Goal: Information Seeking & Learning: Learn about a topic

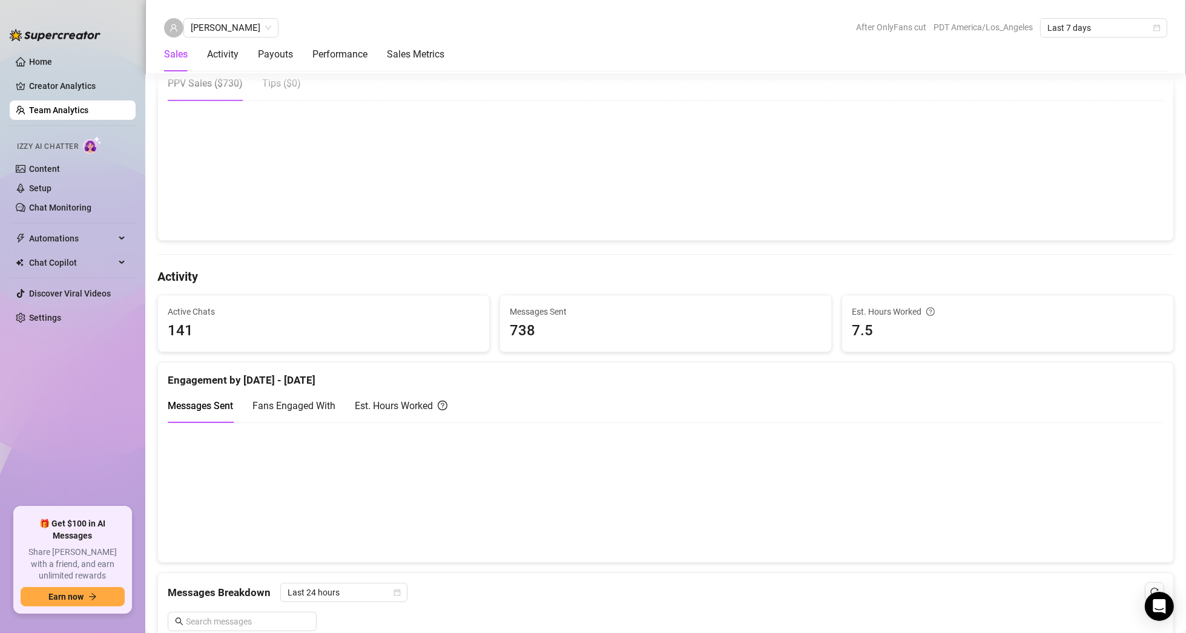
scroll to position [303, 0]
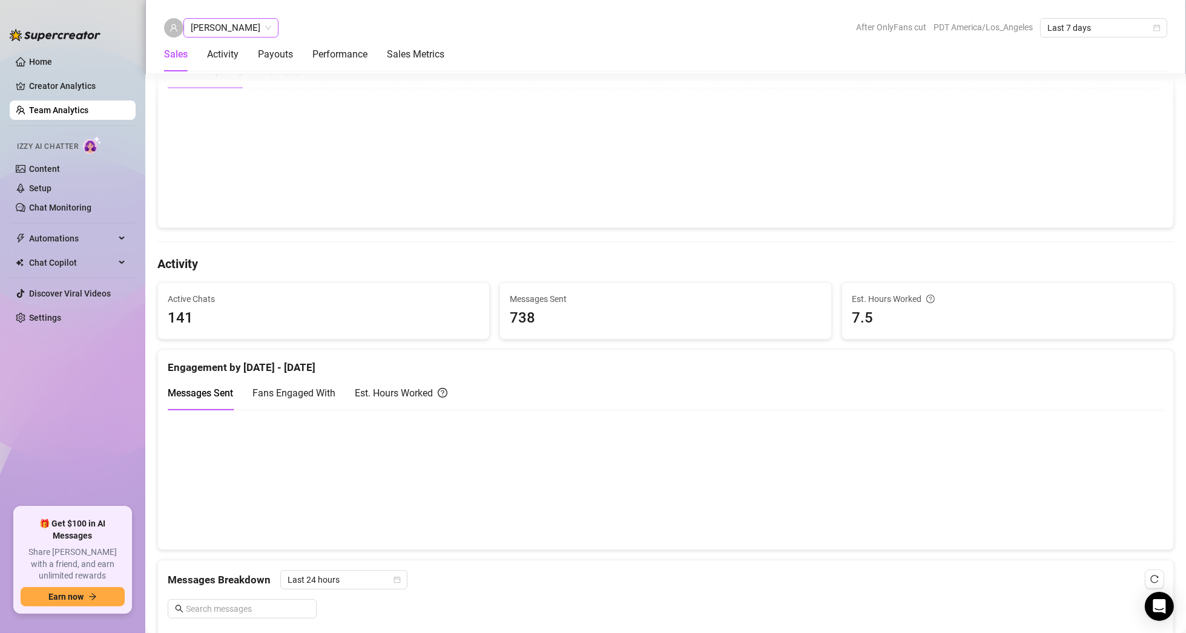
click at [222, 22] on span "[PERSON_NAME]" at bounding box center [231, 28] width 81 height 18
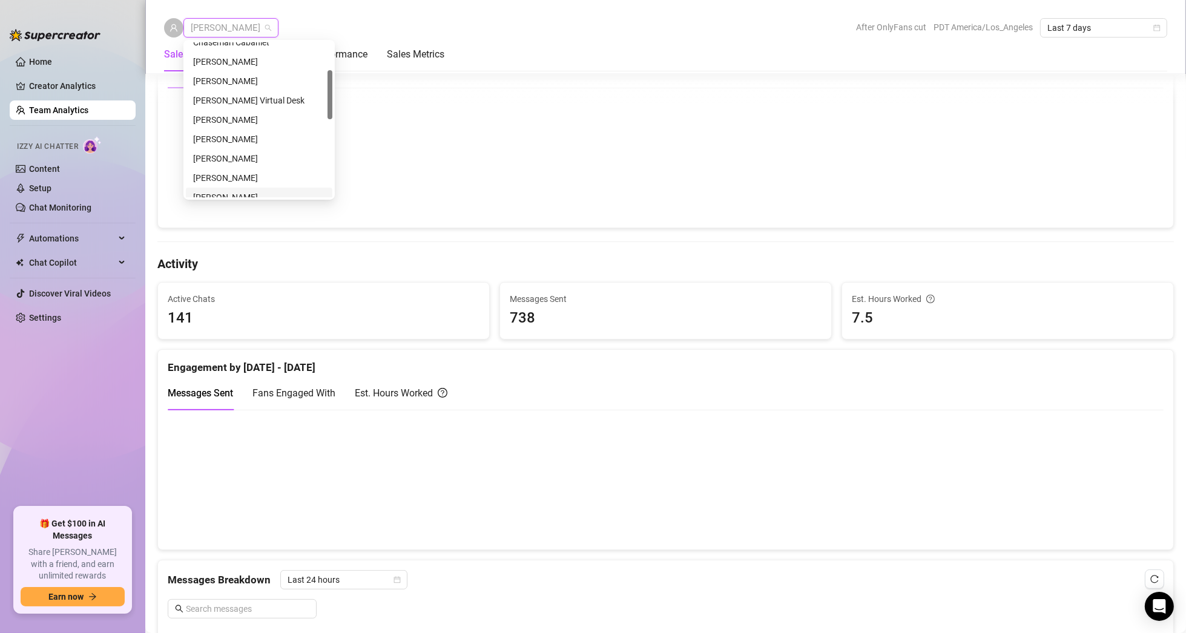
scroll to position [27, 0]
click at [236, 160] on div "[PERSON_NAME] Virtual Desk" at bounding box center [259, 160] width 132 height 13
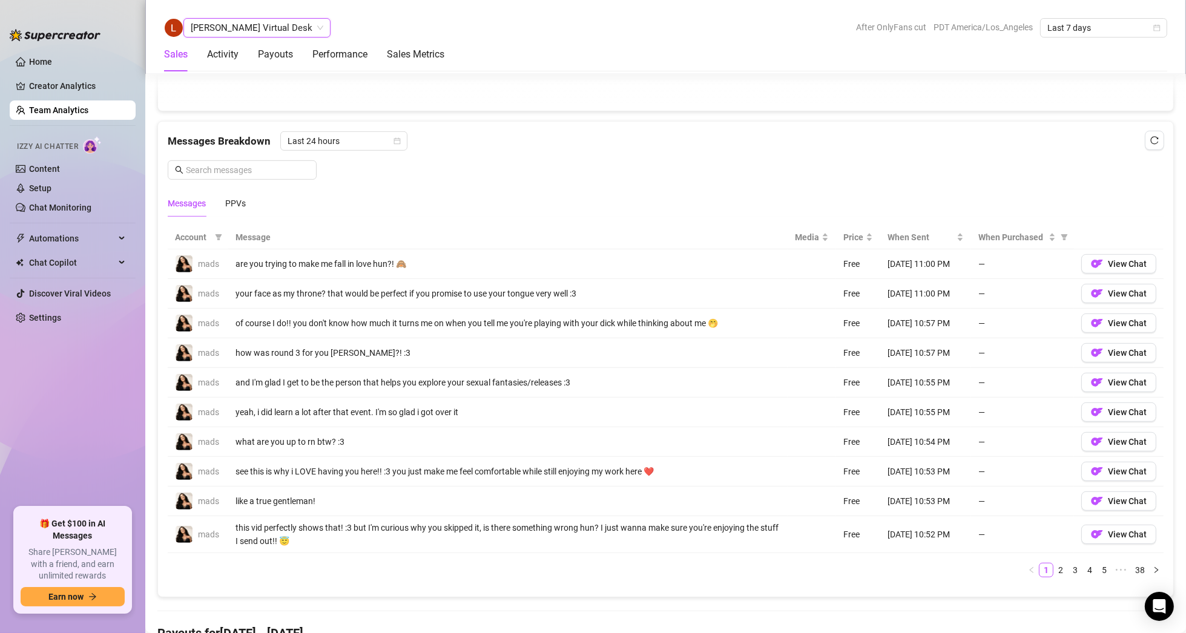
scroll to position [787, 0]
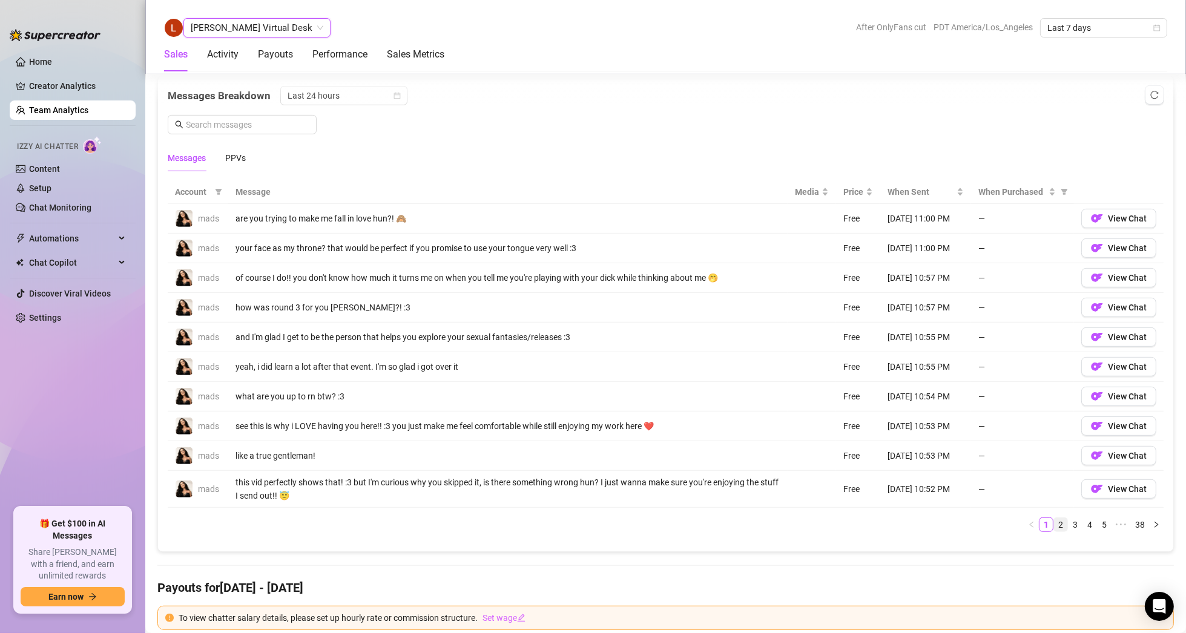
click at [1054, 521] on link "2" at bounding box center [1060, 524] width 13 height 13
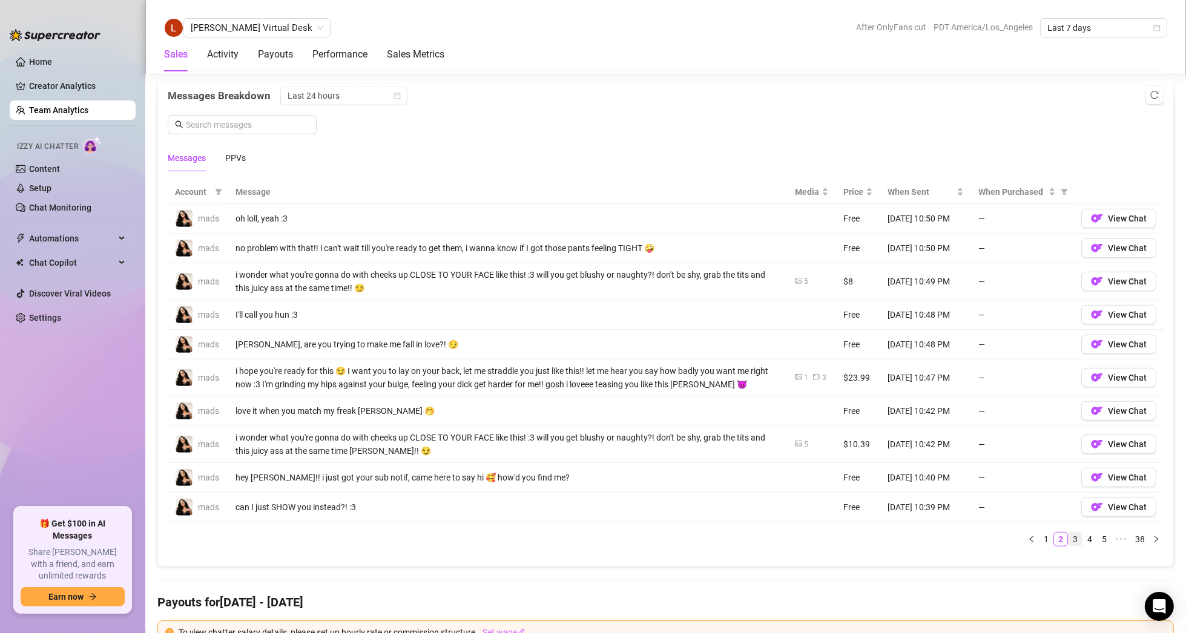
click at [1069, 535] on link "3" at bounding box center [1075, 539] width 13 height 13
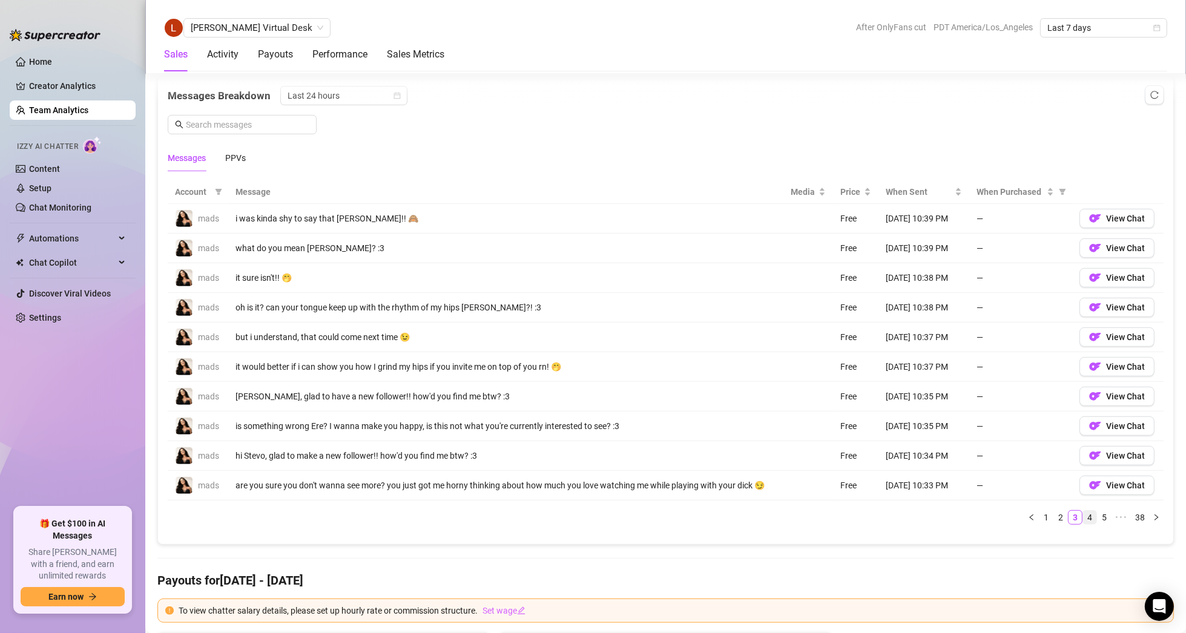
click at [1083, 516] on link "4" at bounding box center [1089, 517] width 13 height 13
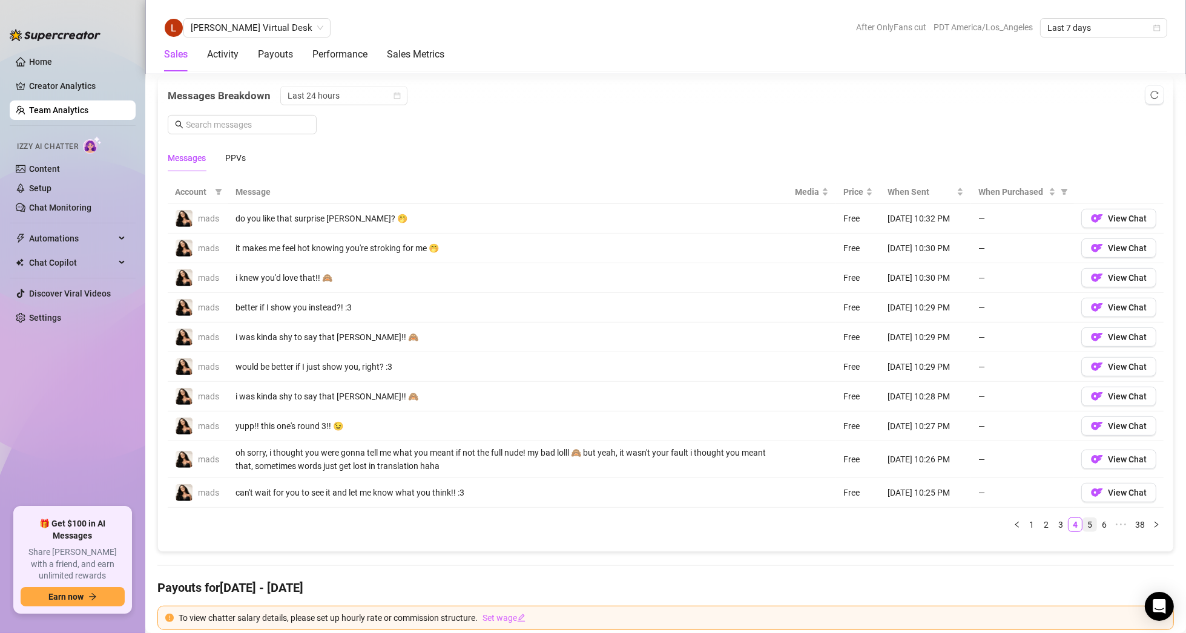
click at [1083, 519] on link "5" at bounding box center [1089, 524] width 13 height 13
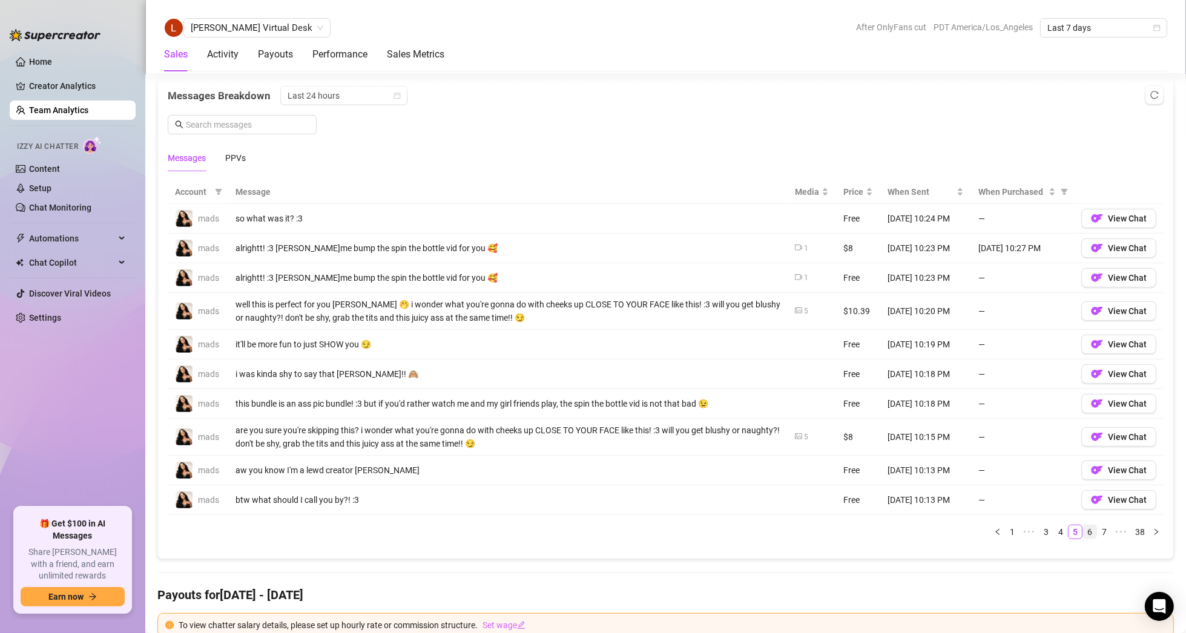
click at [1083, 527] on link "6" at bounding box center [1089, 532] width 13 height 13
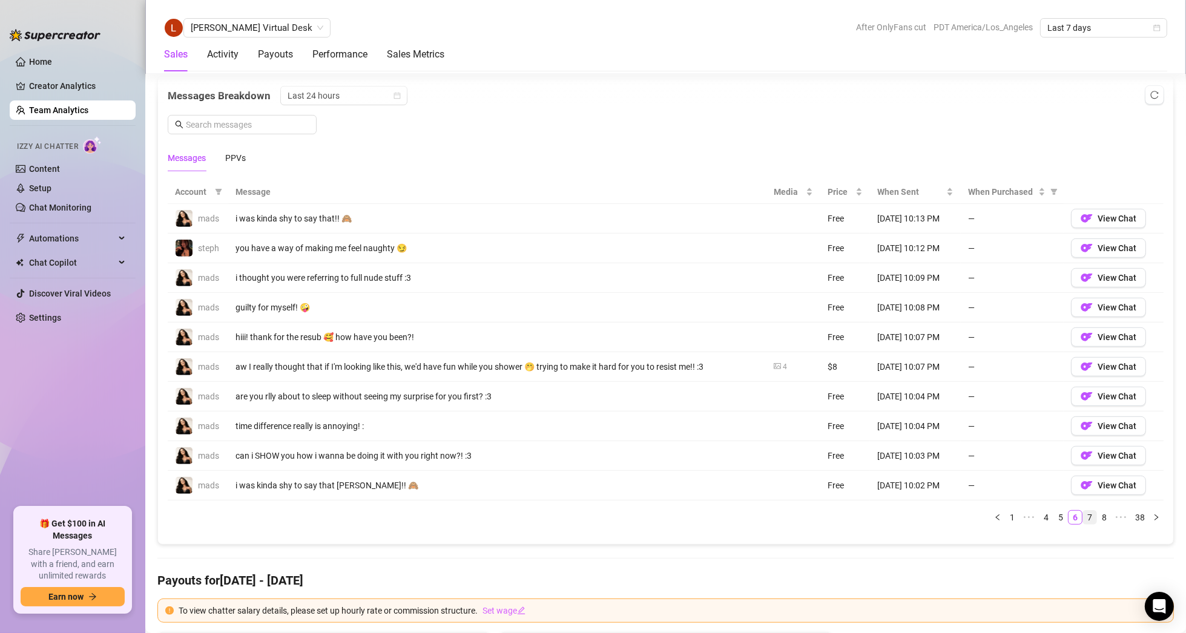
click at [1083, 515] on link "7" at bounding box center [1089, 517] width 13 height 13
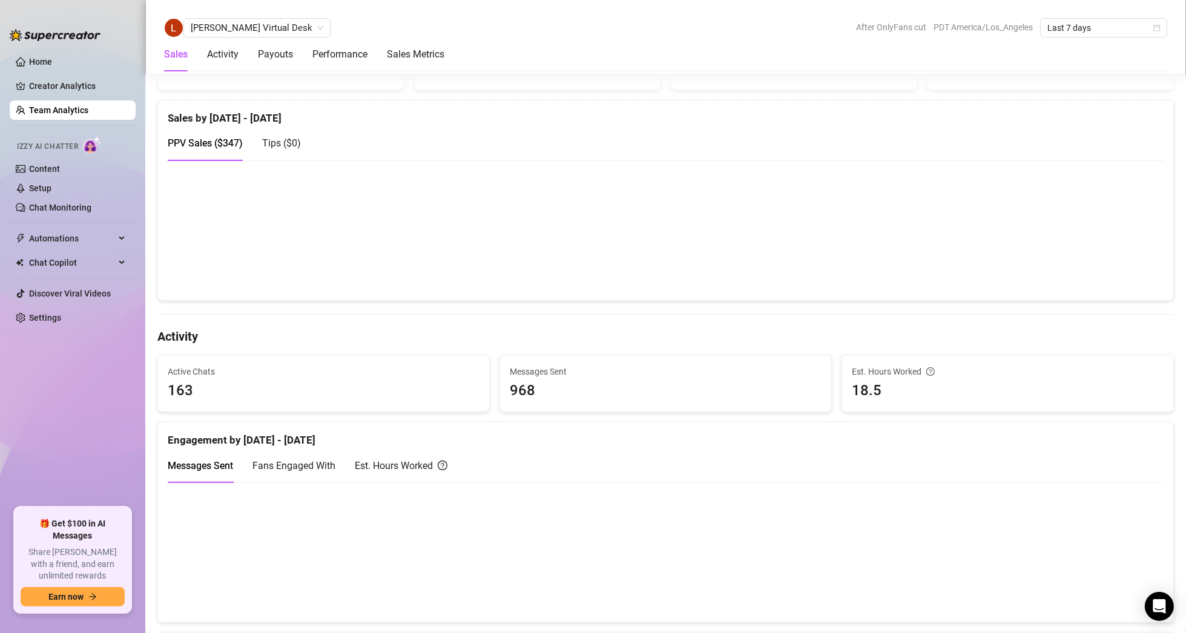
scroll to position [0, 0]
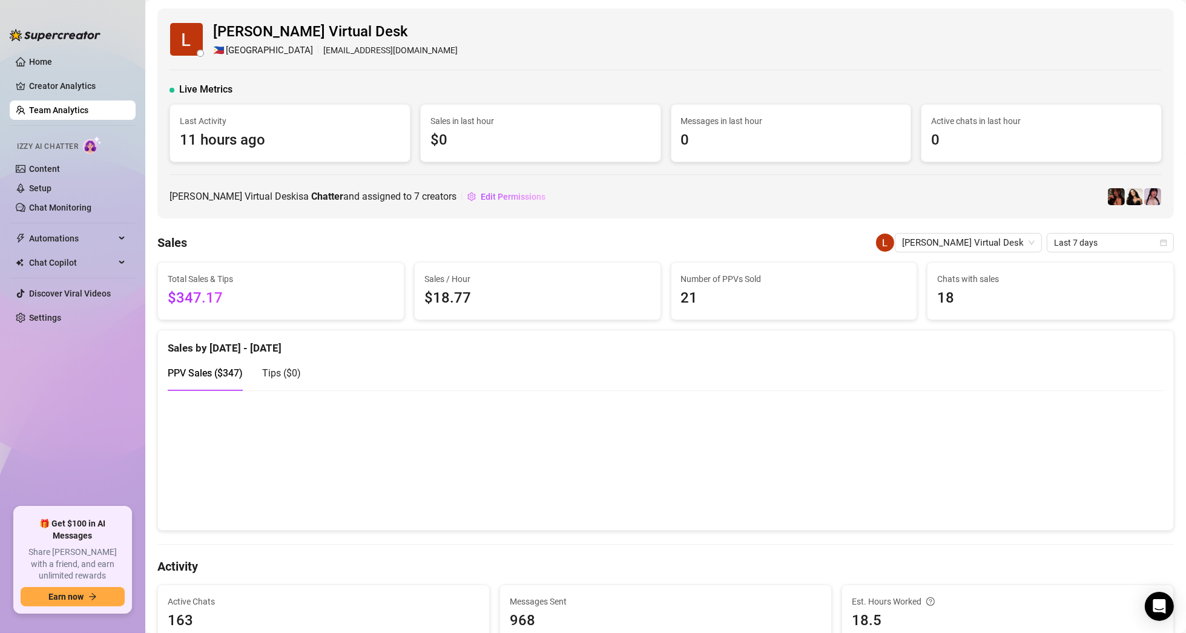
click at [82, 108] on link "Team Analytics" at bounding box center [58, 110] width 59 height 10
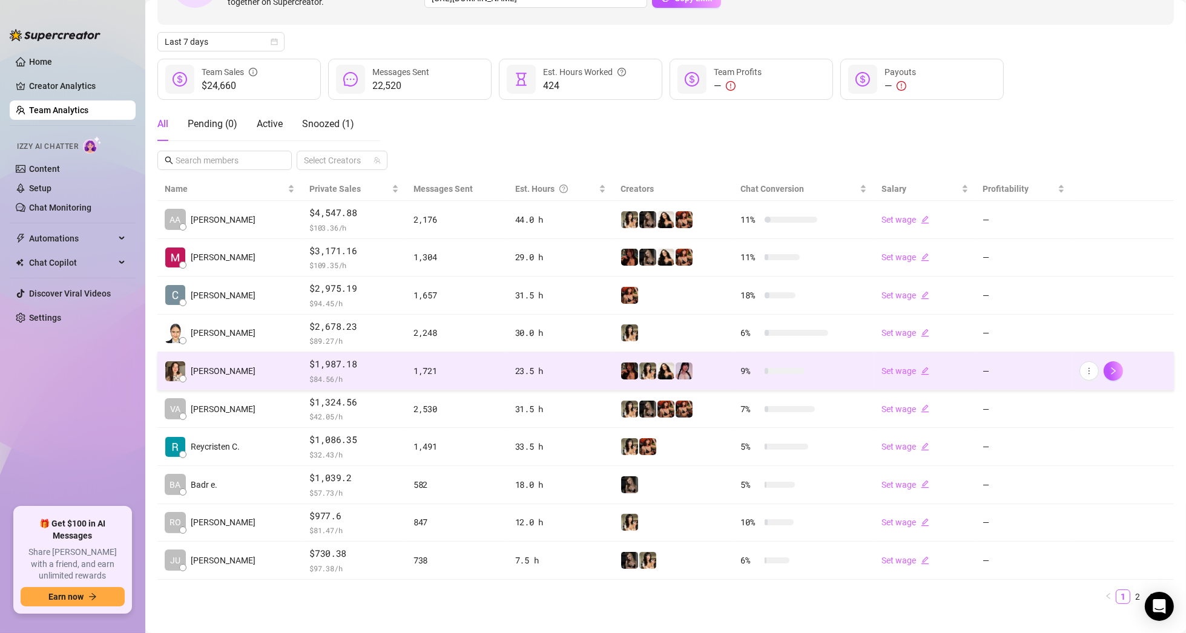
scroll to position [126, 0]
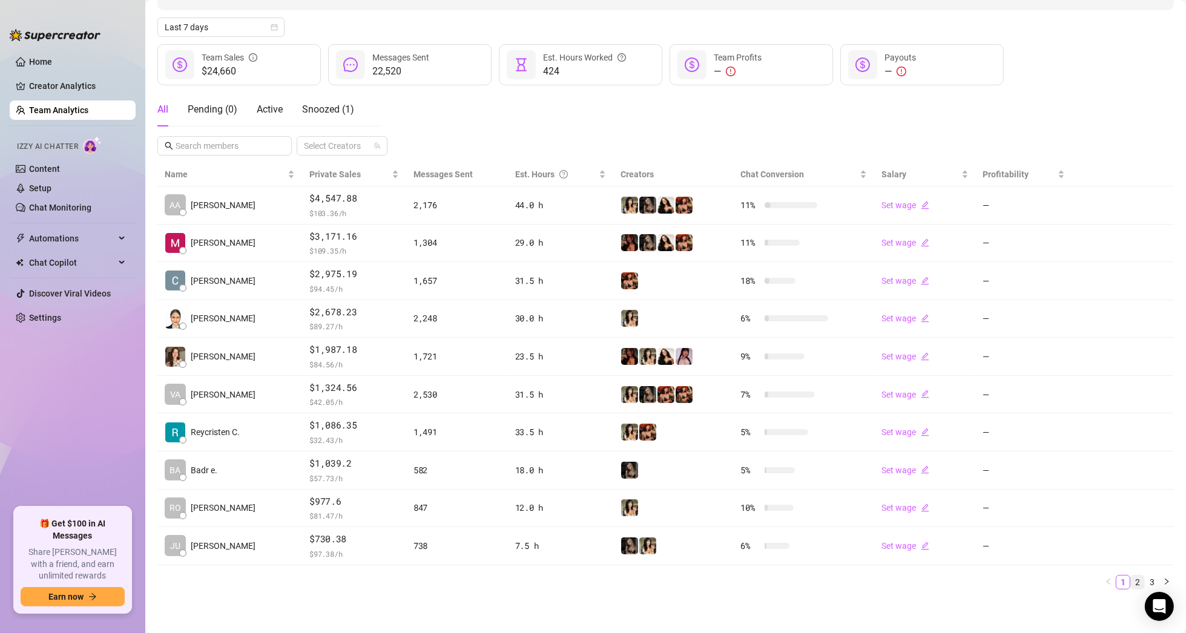
click at [1131, 579] on link "2" at bounding box center [1137, 582] width 13 height 13
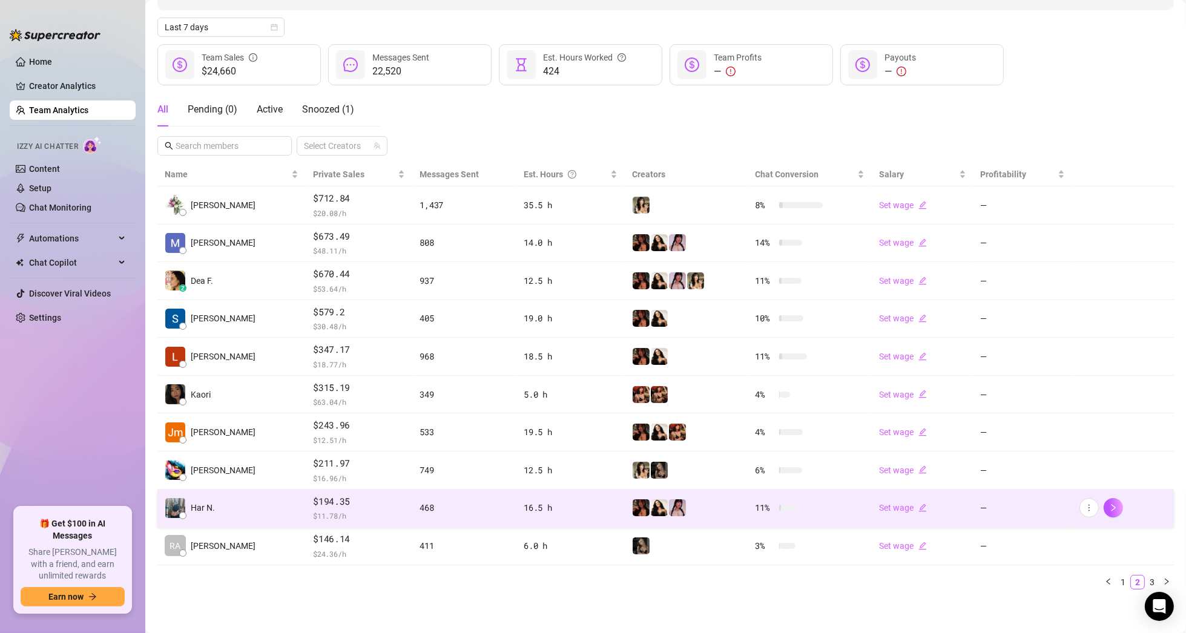
click at [237, 504] on td "Har N." at bounding box center [231, 509] width 148 height 38
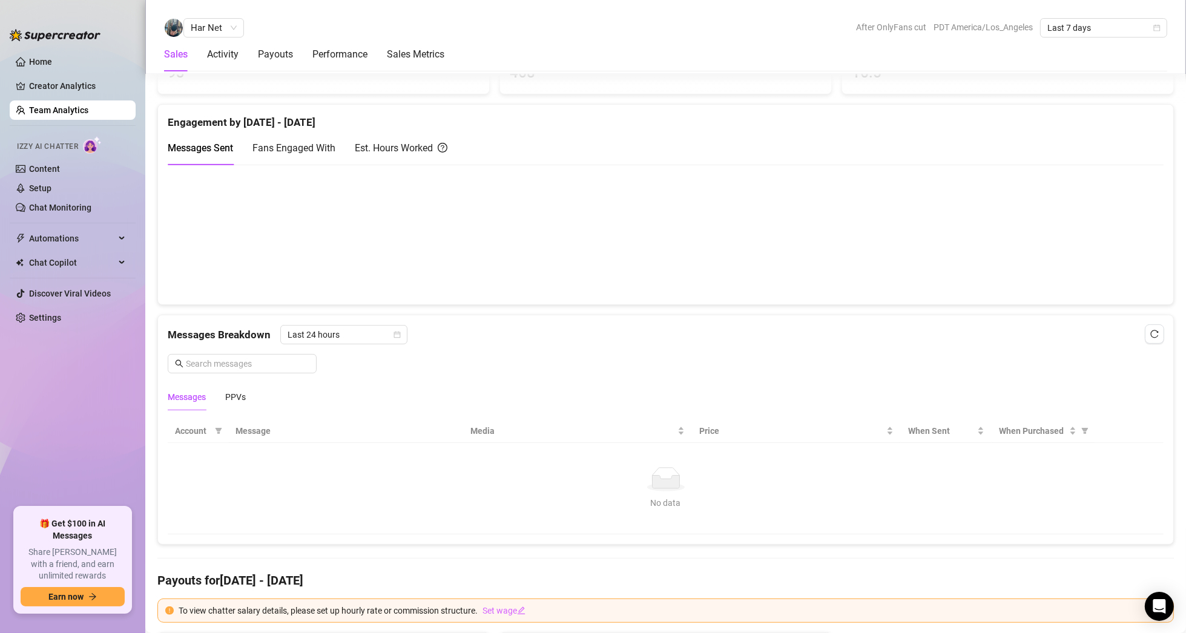
scroll to position [550, 0]
click at [403, 329] on div "Last 24 hours" at bounding box center [343, 332] width 127 height 19
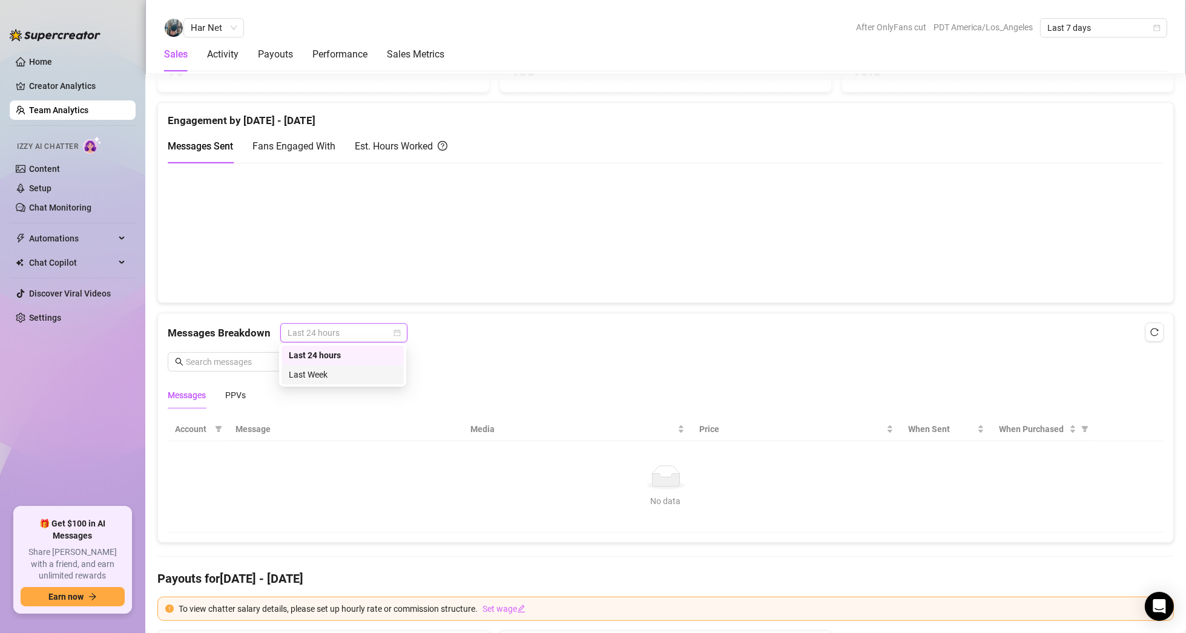
click at [331, 371] on div "Last Week" at bounding box center [343, 374] width 108 height 13
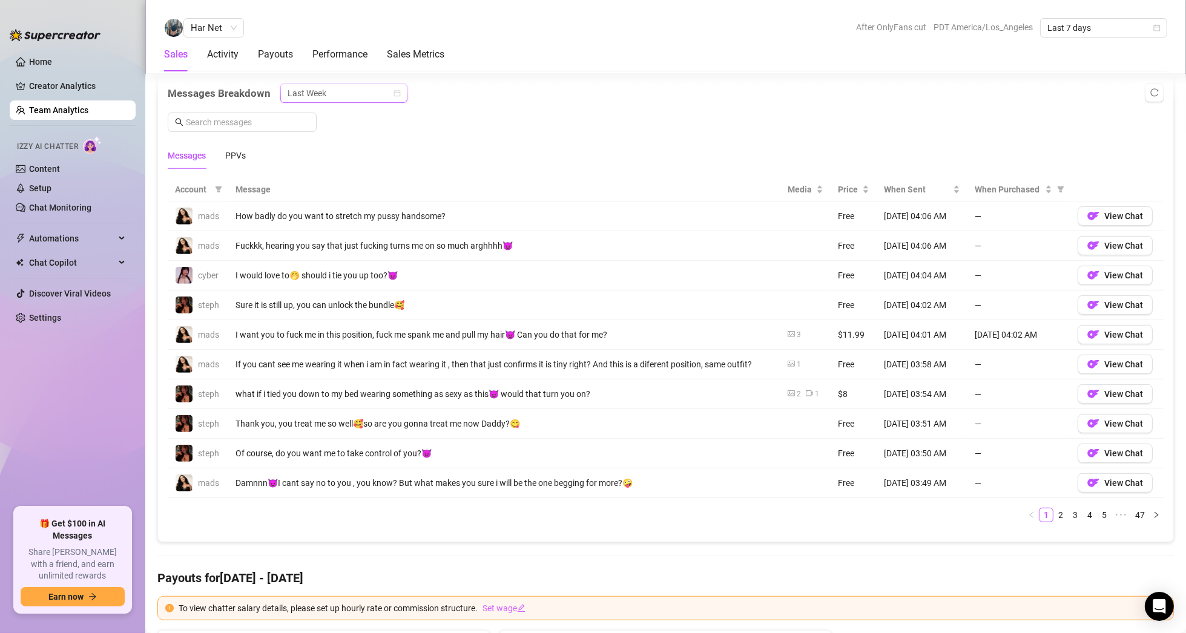
scroll to position [792, 0]
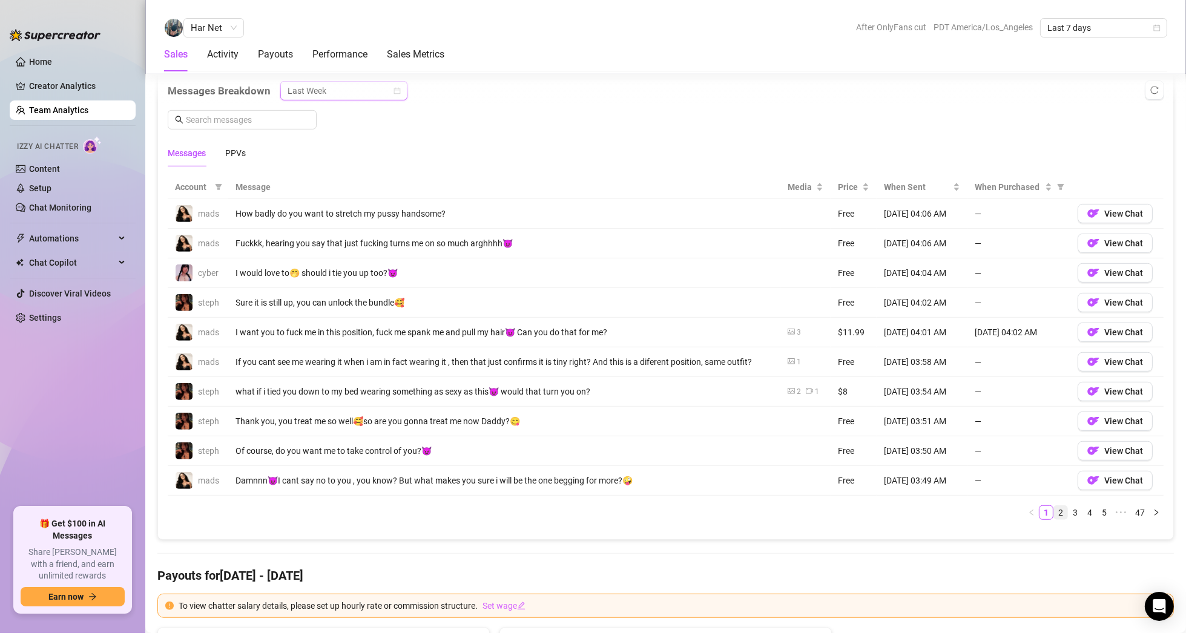
click at [1054, 513] on link "2" at bounding box center [1060, 512] width 13 height 13
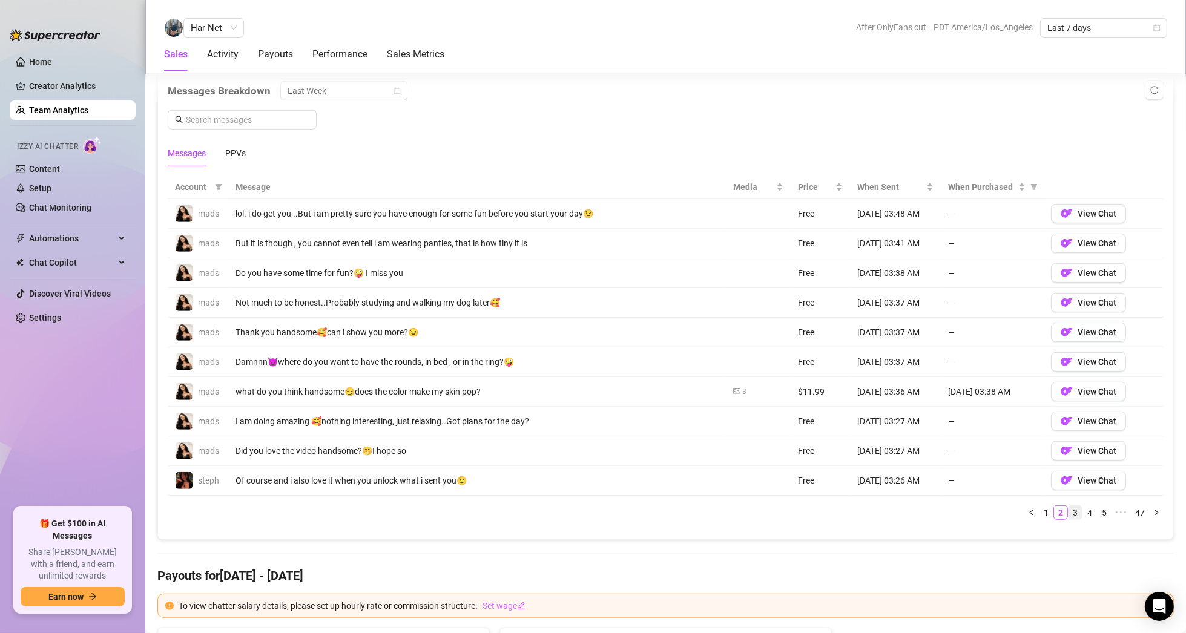
click at [1070, 510] on link "3" at bounding box center [1075, 512] width 13 height 13
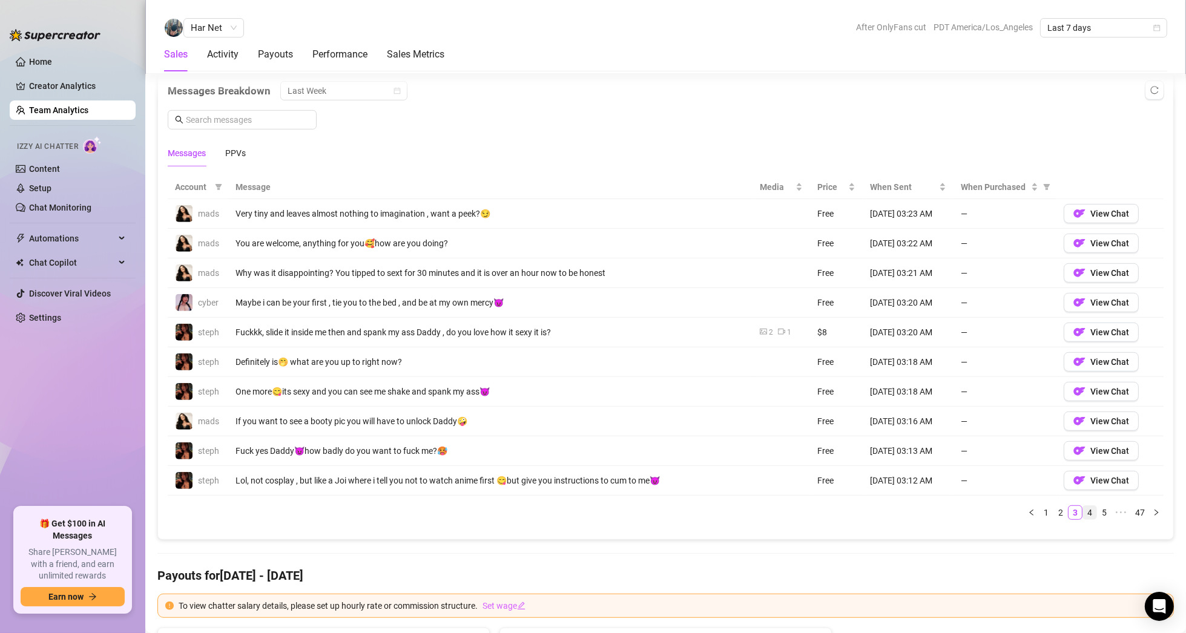
click at [1083, 509] on link "4" at bounding box center [1089, 512] width 13 height 13
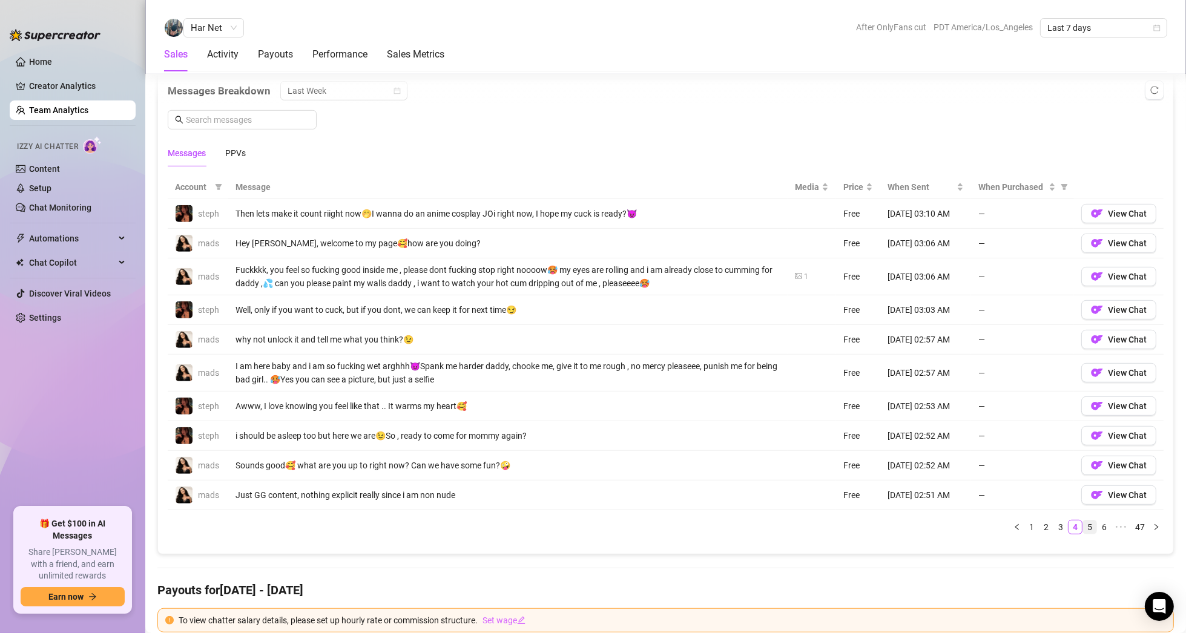
click at [1083, 521] on link "5" at bounding box center [1089, 527] width 13 height 13
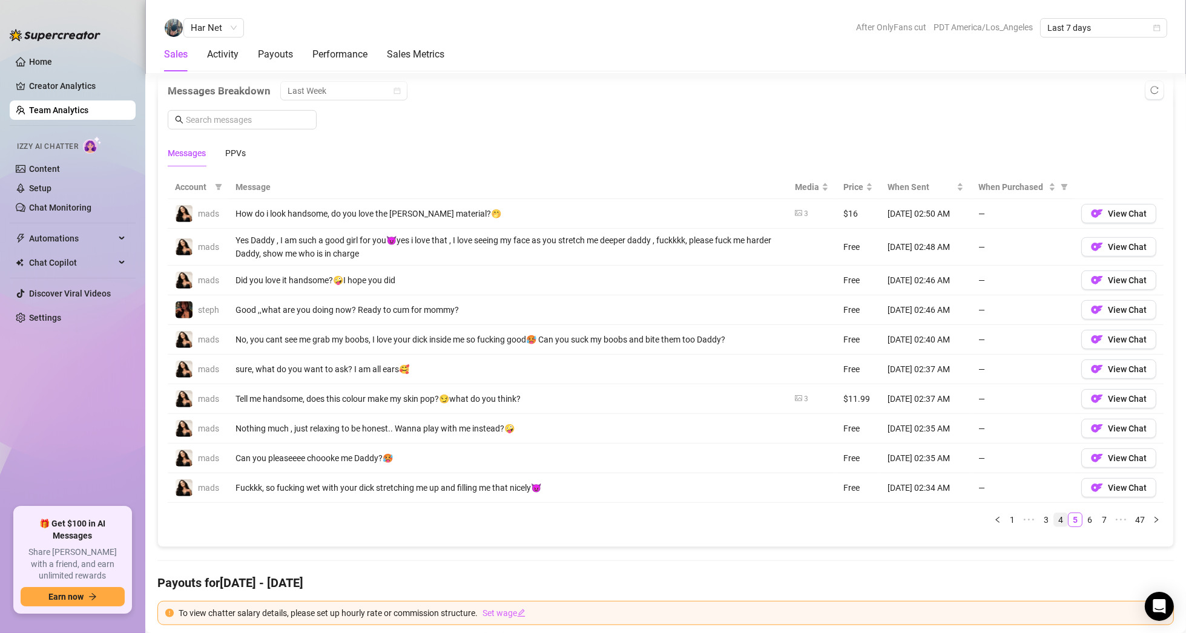
click at [1054, 519] on link "4" at bounding box center [1060, 519] width 13 height 13
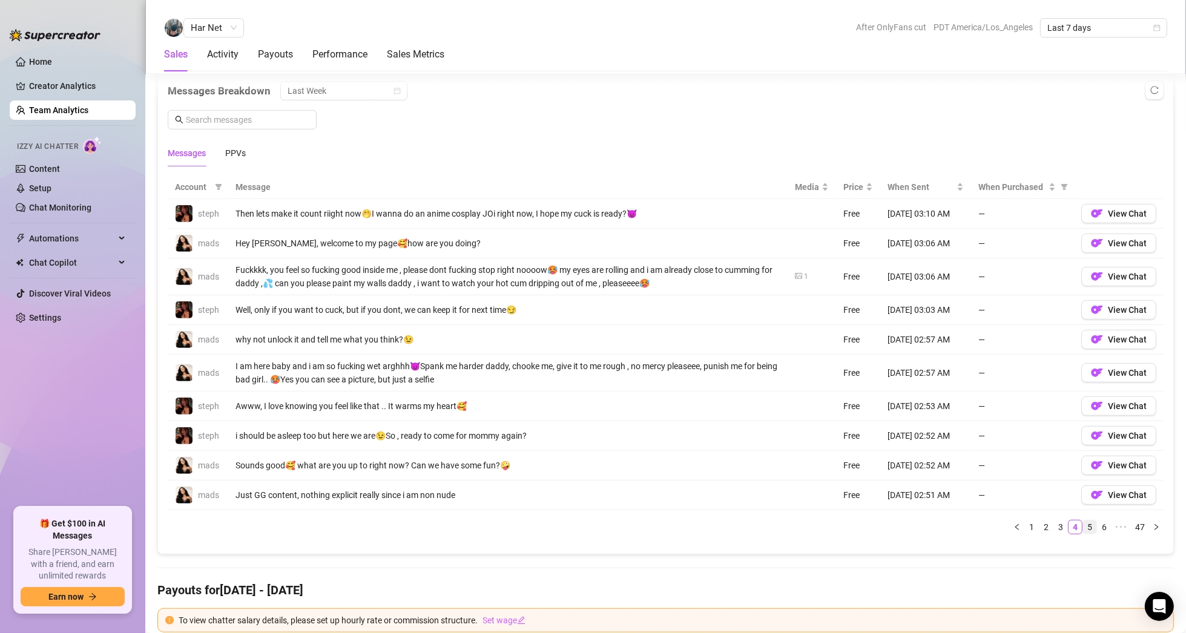
click at [1083, 521] on link "5" at bounding box center [1089, 527] width 13 height 13
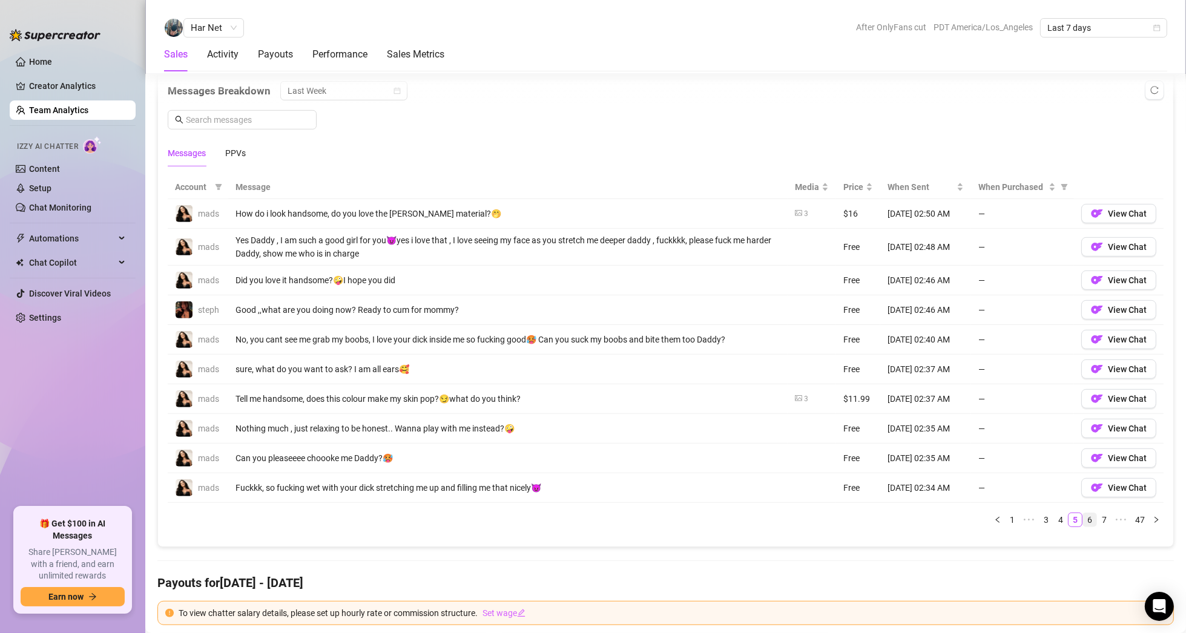
click at [1083, 520] on link "6" at bounding box center [1089, 519] width 13 height 13
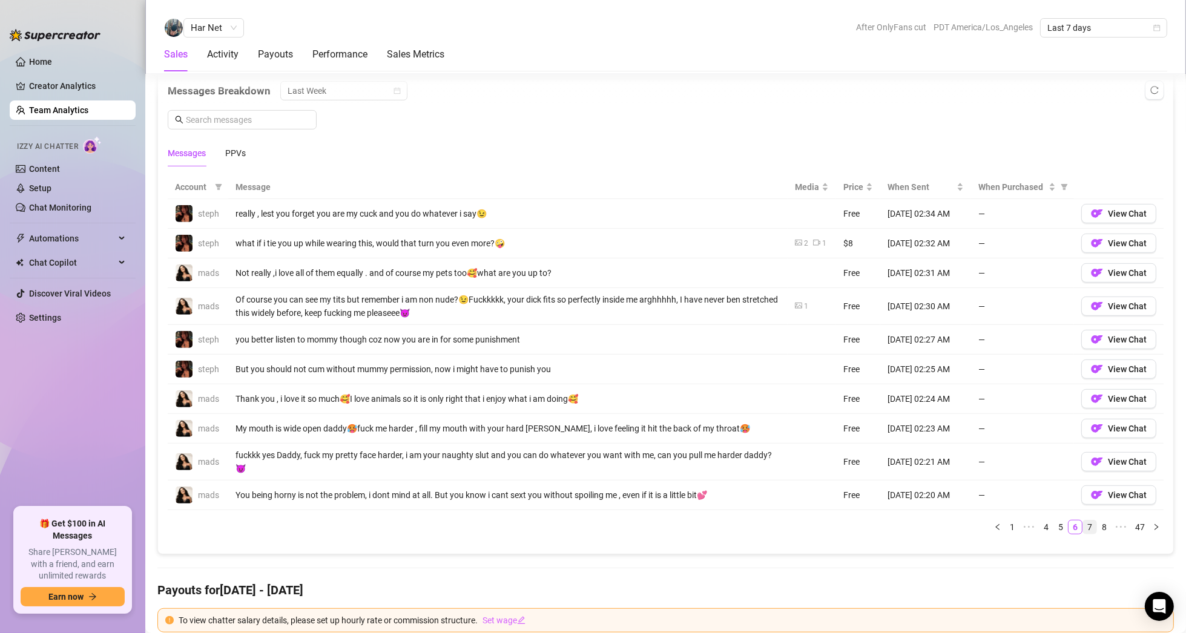
click at [1085, 521] on link "7" at bounding box center [1089, 527] width 13 height 13
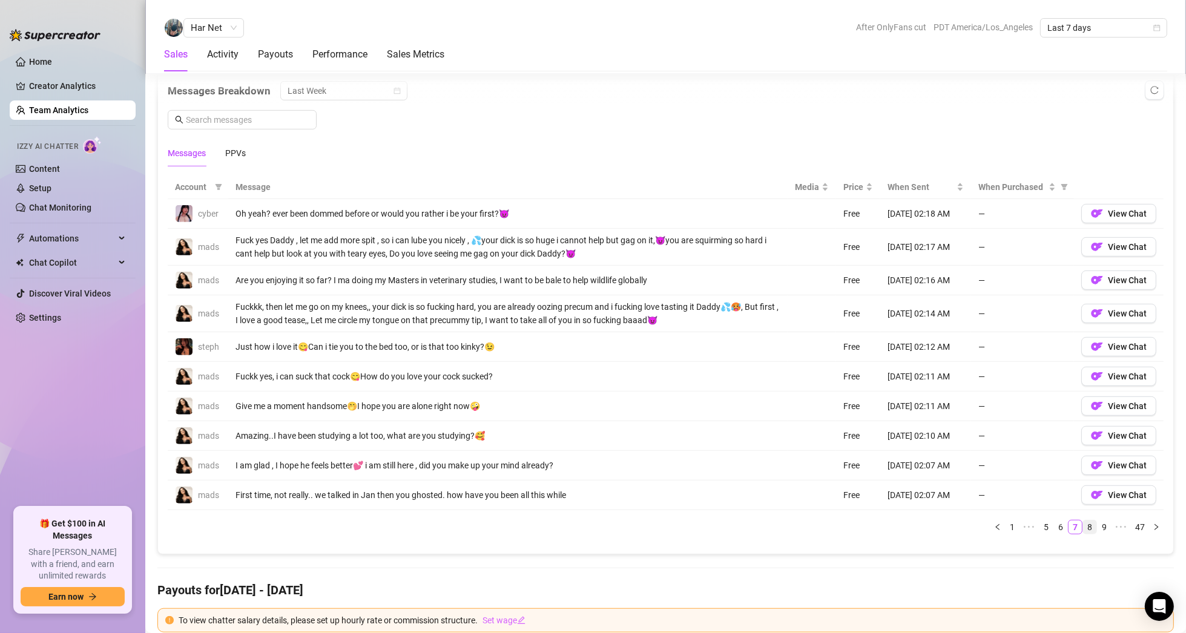
click at [1083, 524] on link "8" at bounding box center [1089, 527] width 13 height 13
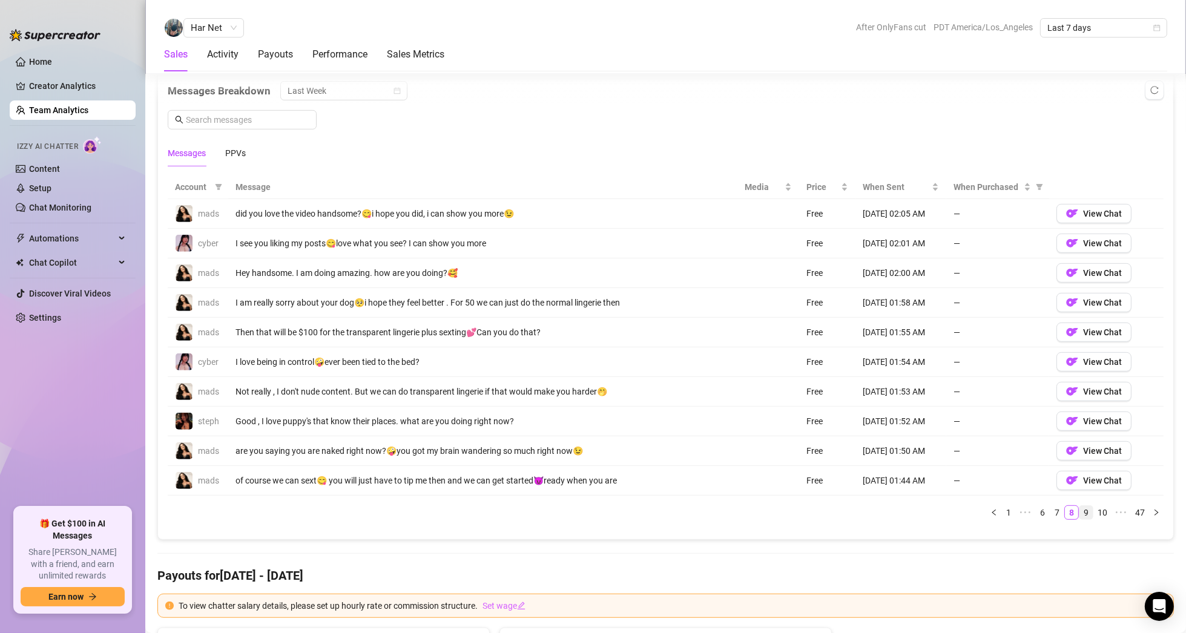
click at [1080, 510] on link "9" at bounding box center [1086, 512] width 13 height 13
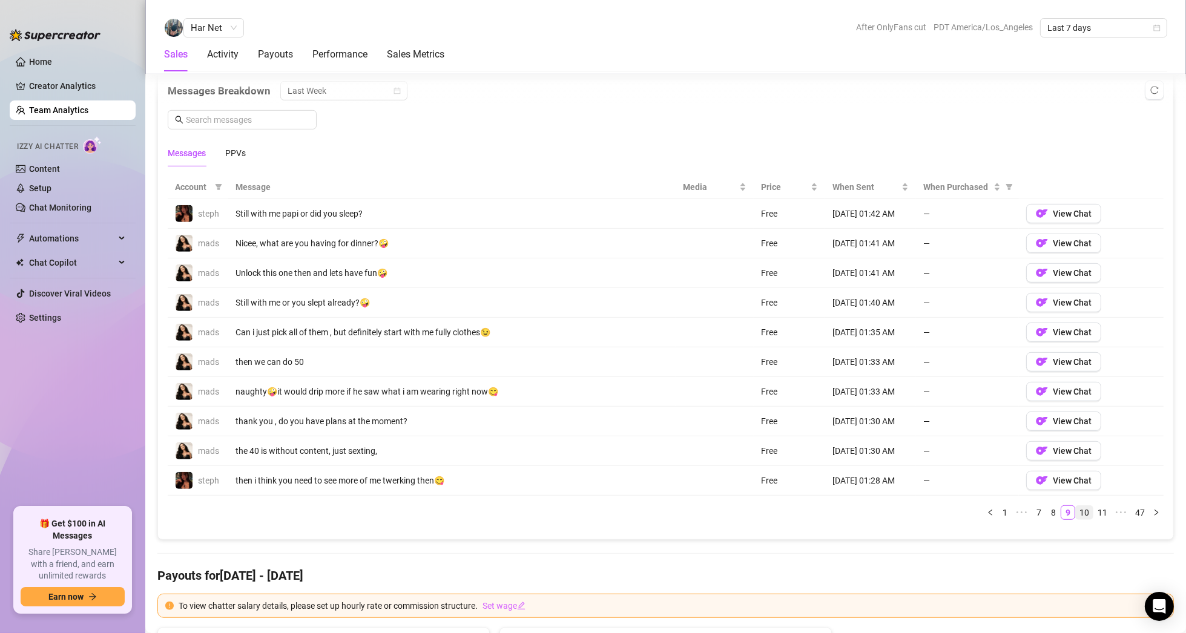
click at [1078, 509] on link "10" at bounding box center [1084, 512] width 17 height 13
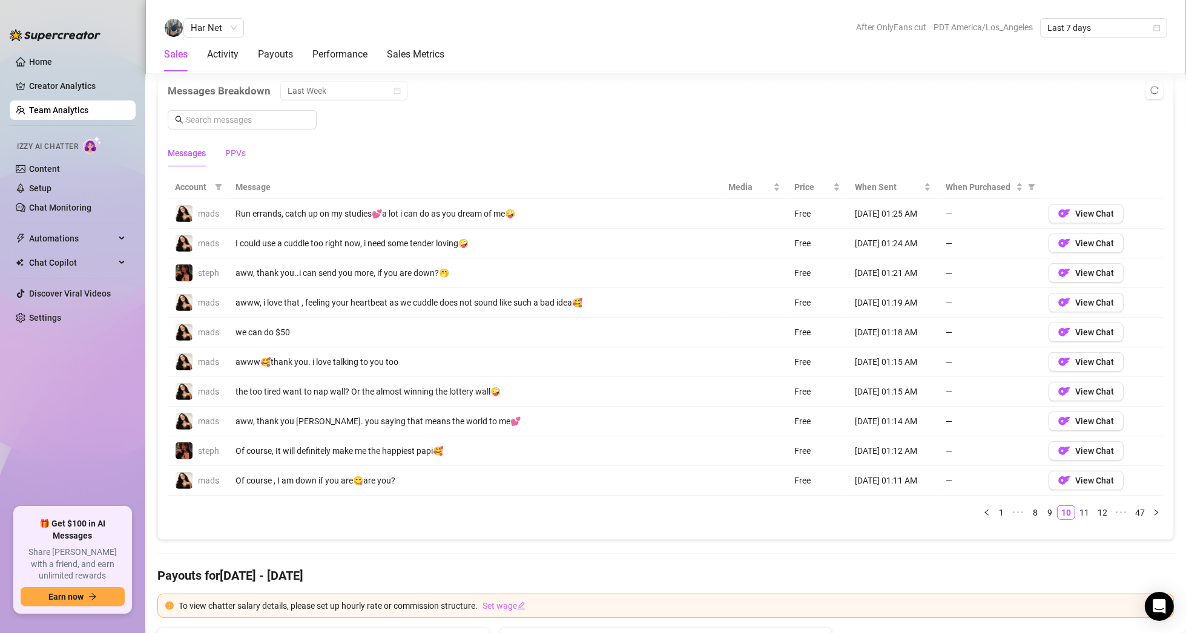
click at [231, 147] on div "PPVs" at bounding box center [235, 153] width 21 height 13
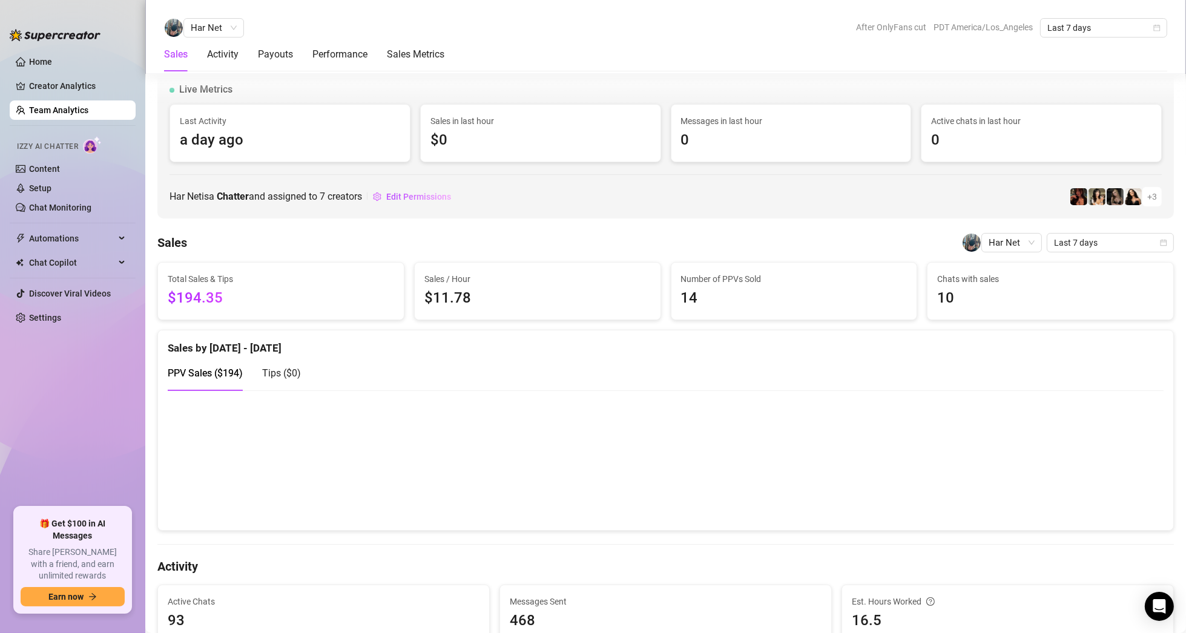
scroll to position [0, 0]
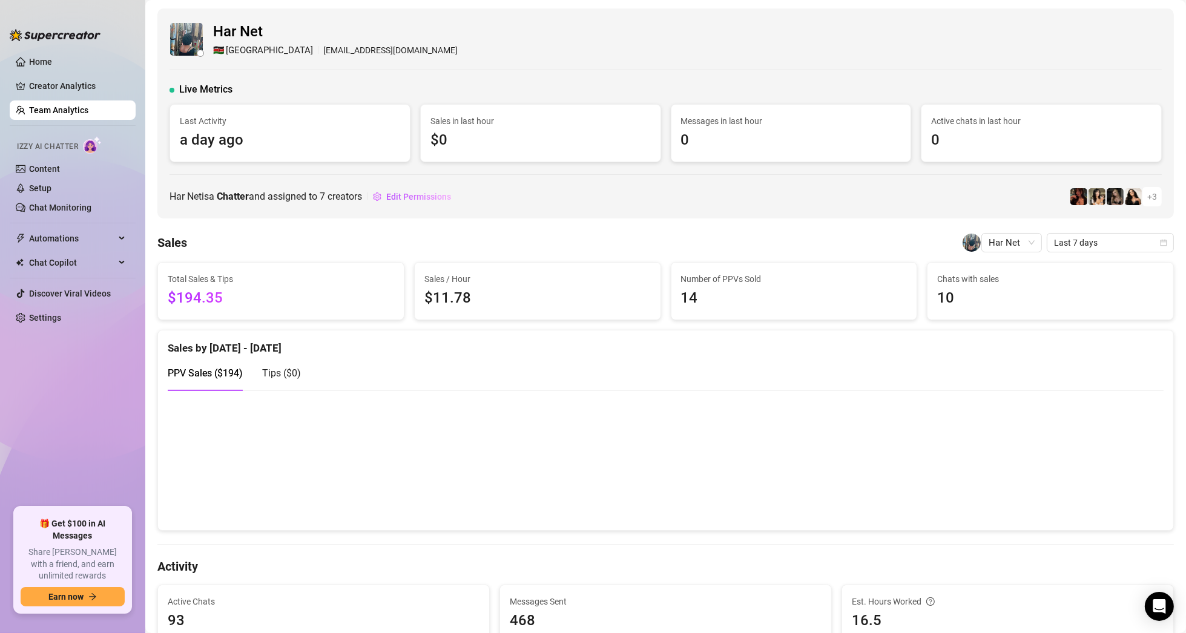
click at [286, 77] on div "Har Net 🇰🇪 [GEOGRAPHIC_DATA] [EMAIL_ADDRESS][DOMAIN_NAME] Live Metrics Last Act…" at bounding box center [665, 113] width 1017 height 210
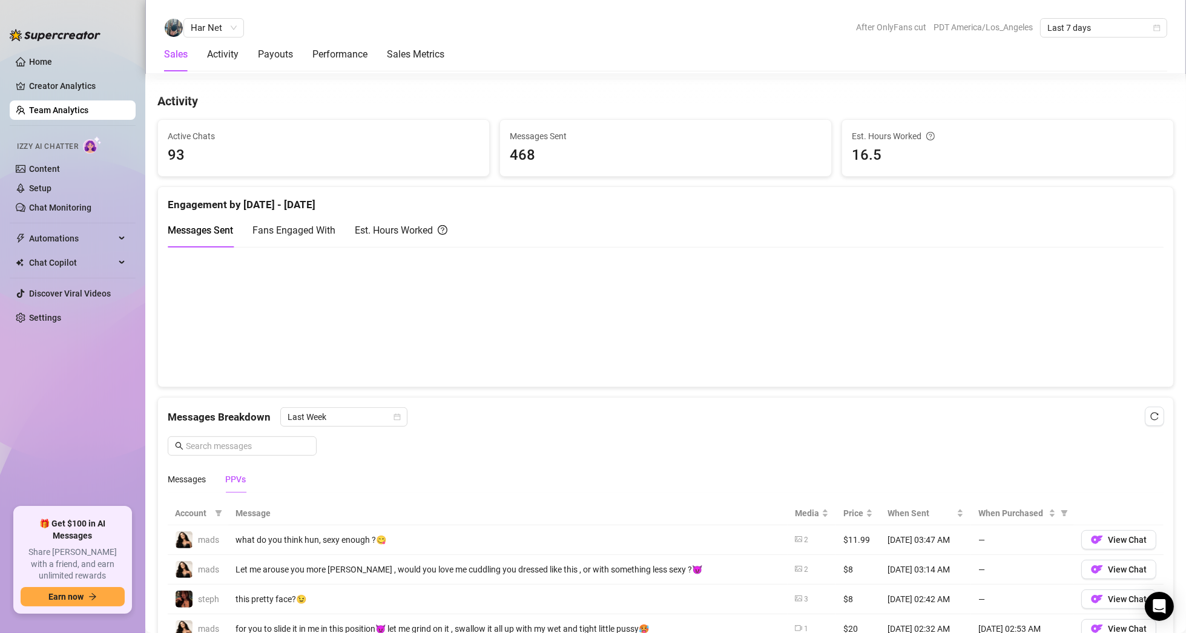
scroll to position [484, 0]
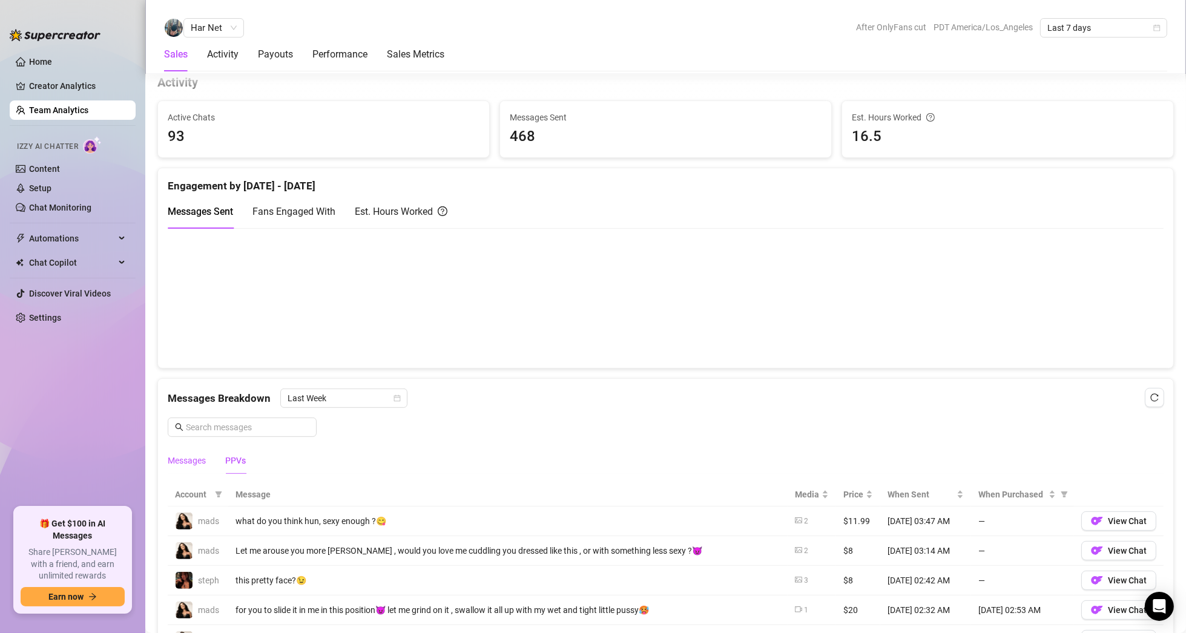
click at [183, 454] on div "Messages" at bounding box center [187, 460] width 38 height 13
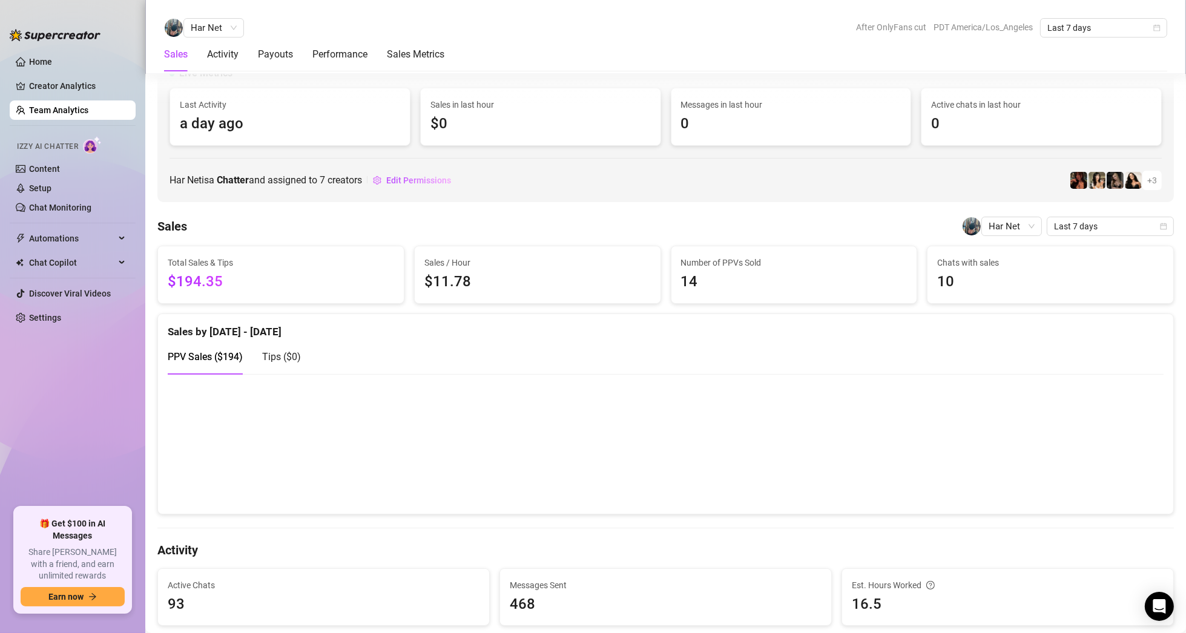
scroll to position [0, 0]
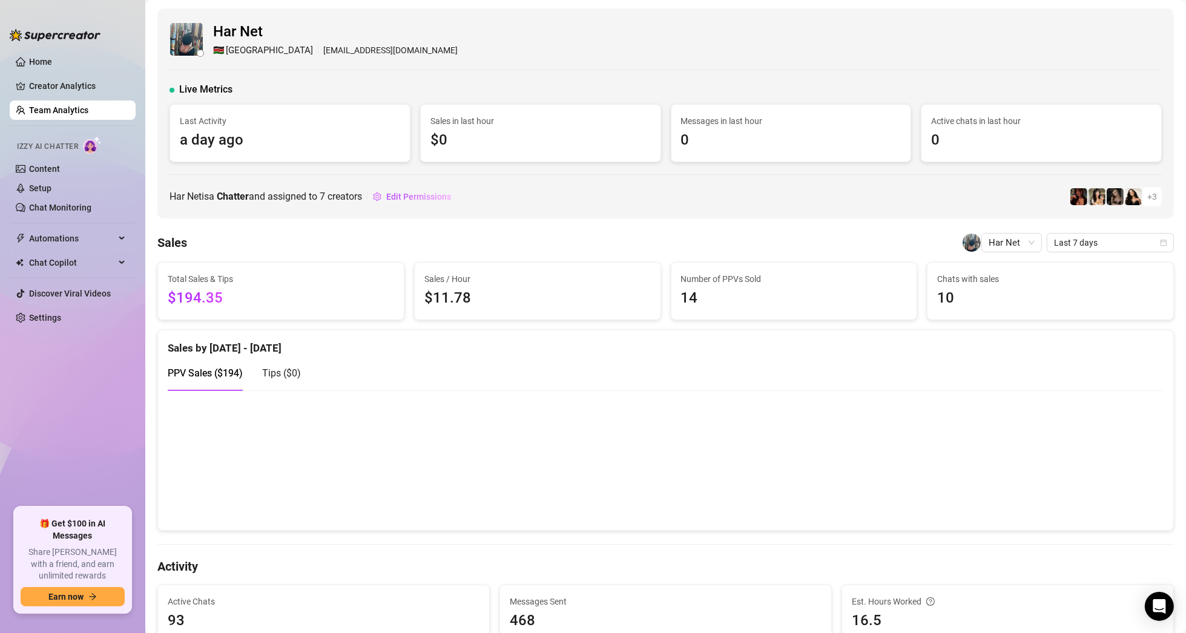
click at [331, 93] on div "Live Metrics" at bounding box center [666, 89] width 992 height 15
click at [1011, 242] on span "Har Net" at bounding box center [1012, 243] width 46 height 18
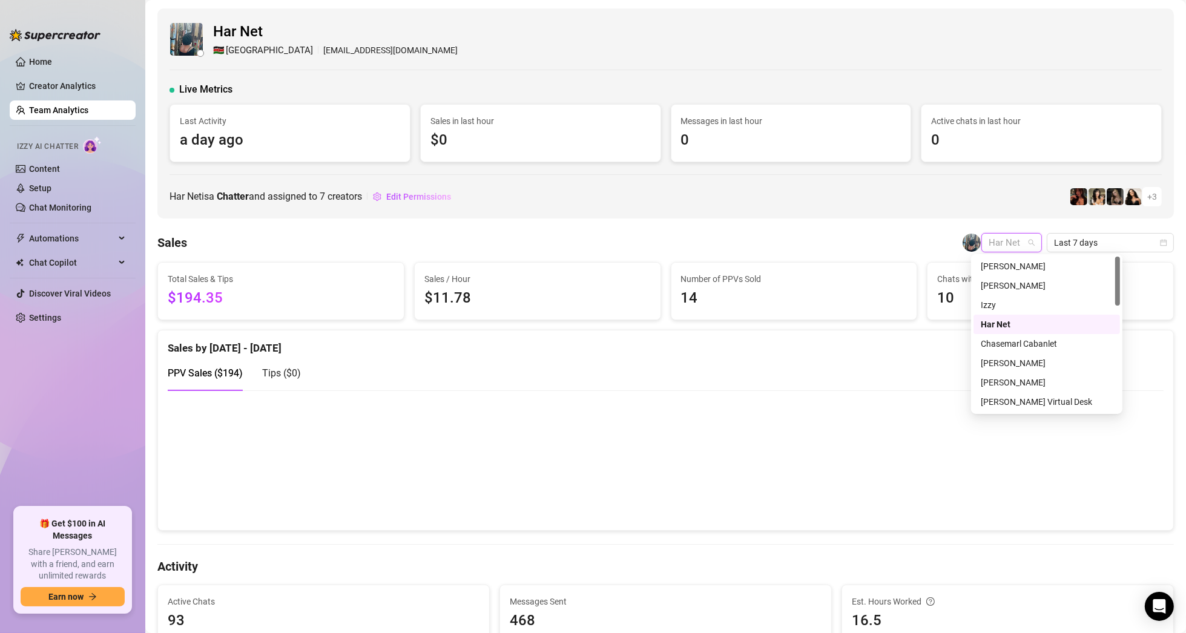
click at [1011, 242] on span "Har Net" at bounding box center [1012, 243] width 46 height 18
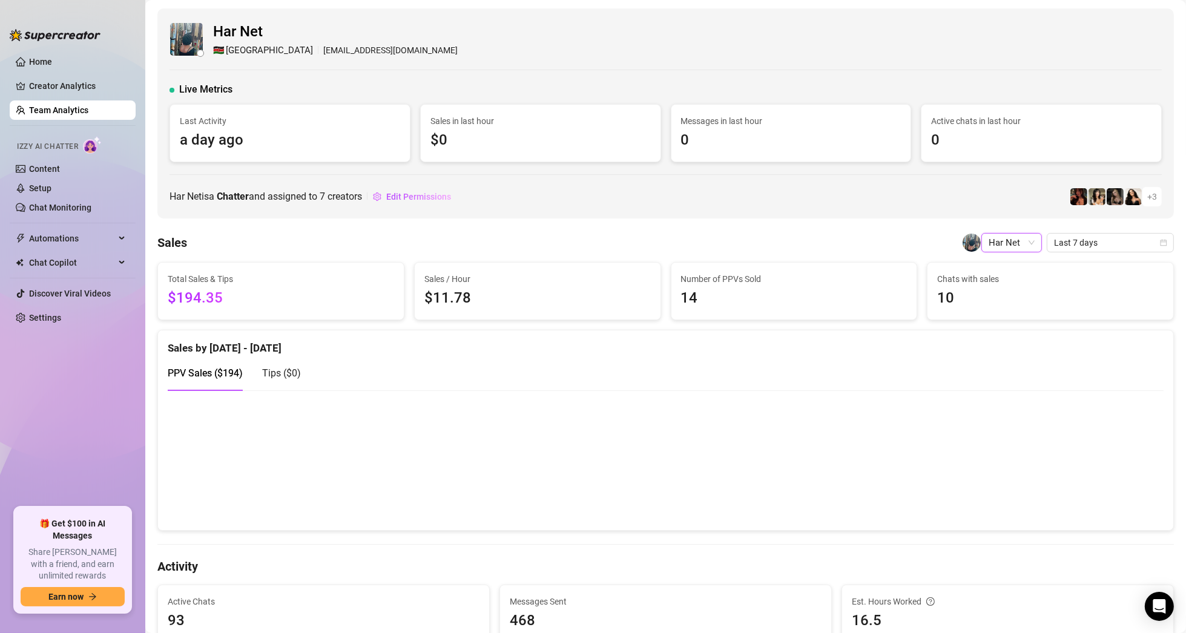
click at [1011, 242] on span "Har Net" at bounding box center [1012, 243] width 46 height 18
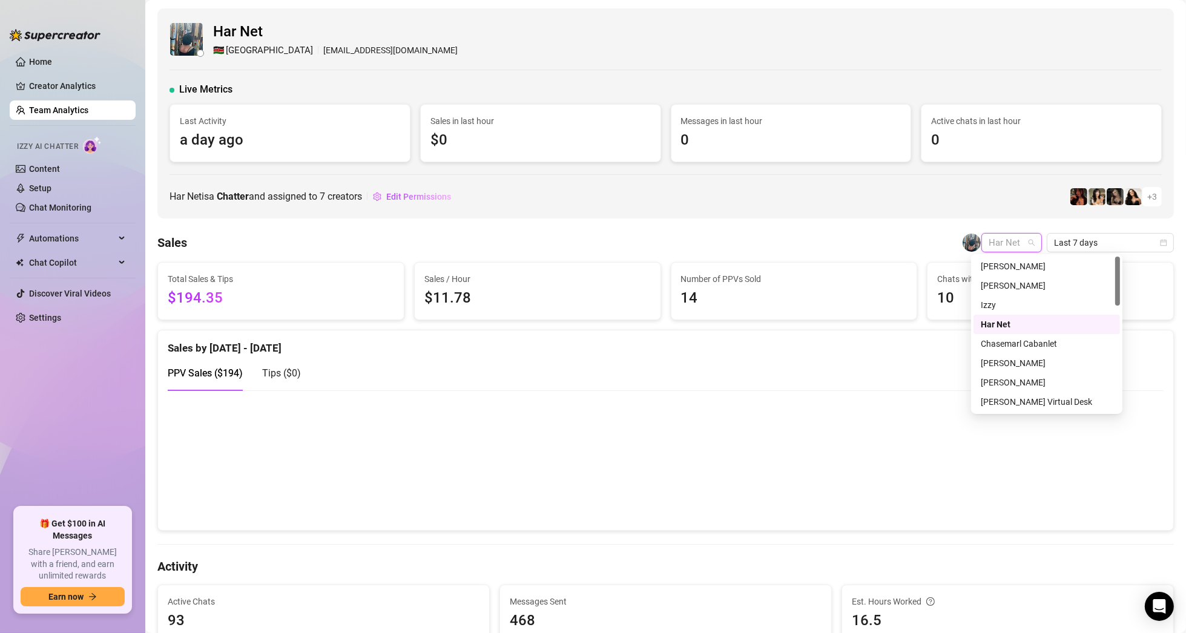
click at [1026, 327] on div "Har Net" at bounding box center [1047, 324] width 132 height 13
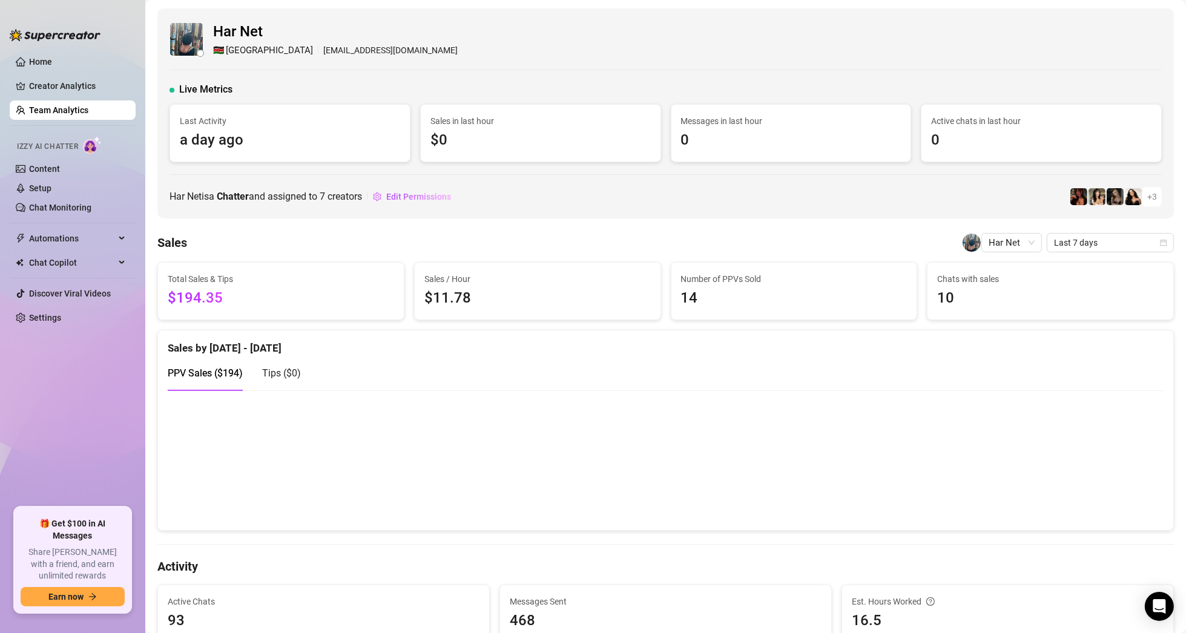
click at [69, 110] on link "Team Analytics" at bounding box center [58, 110] width 59 height 10
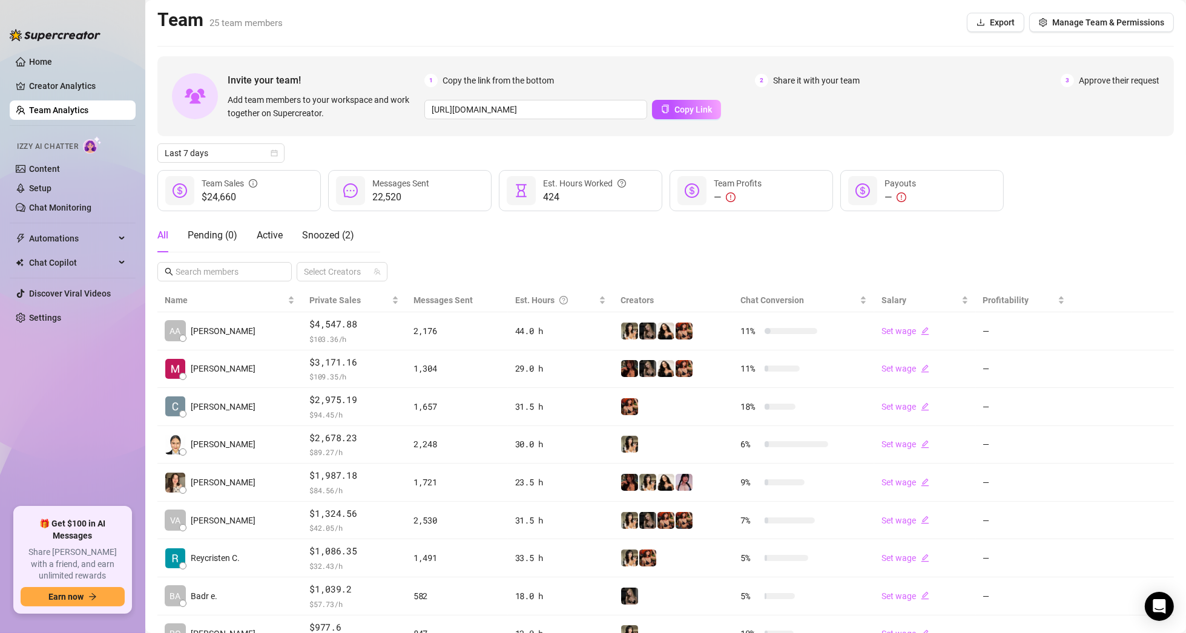
click at [74, 106] on link "Team Analytics" at bounding box center [58, 110] width 59 height 10
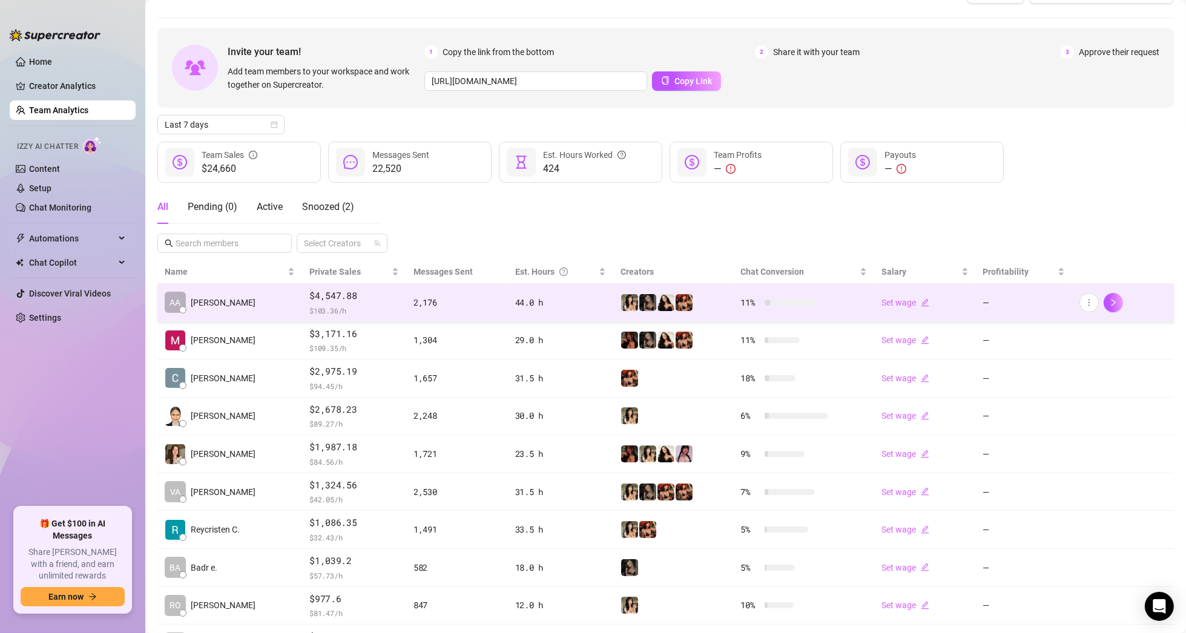
scroll to position [126, 0]
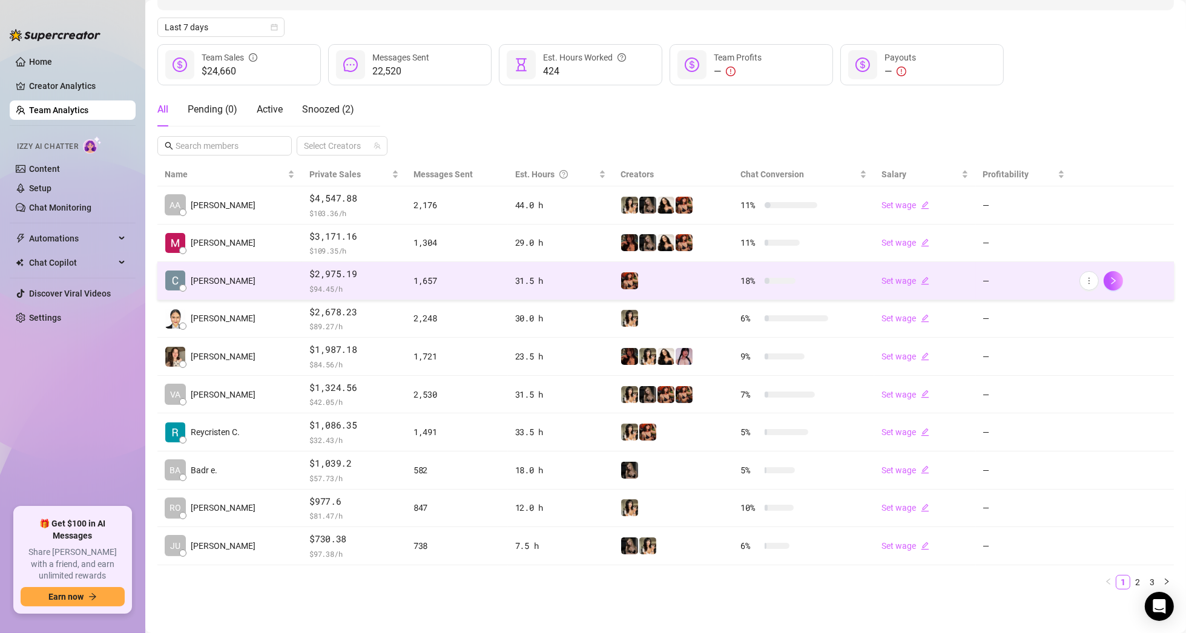
click at [215, 270] on div "[PERSON_NAME]" at bounding box center [210, 280] width 91 height 21
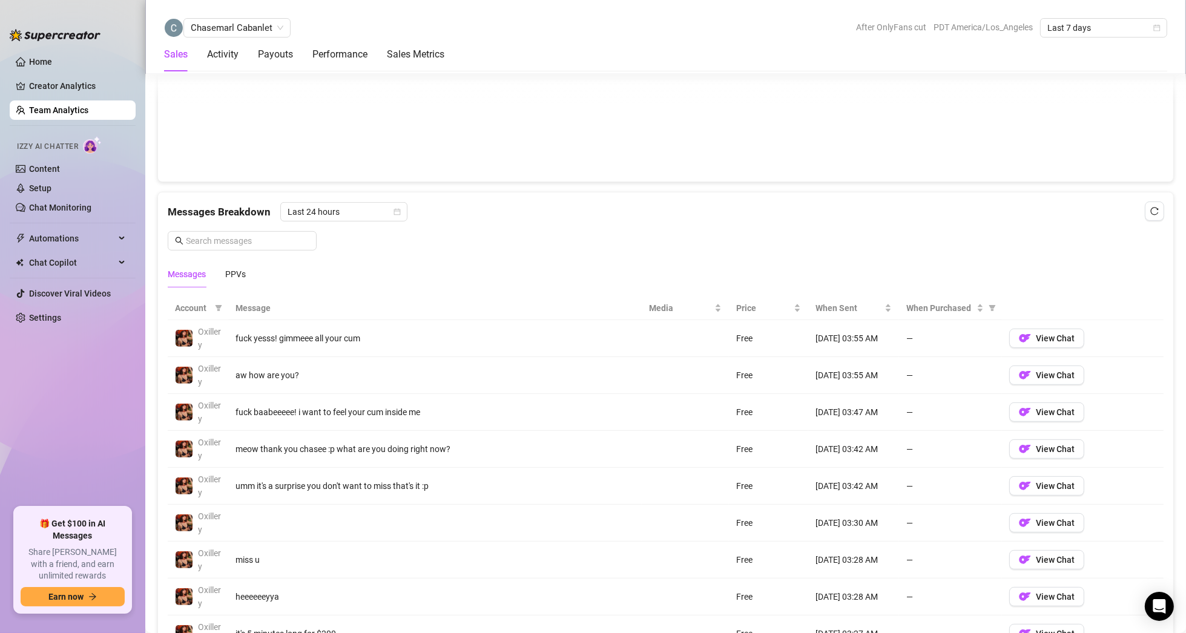
scroll to position [913, 0]
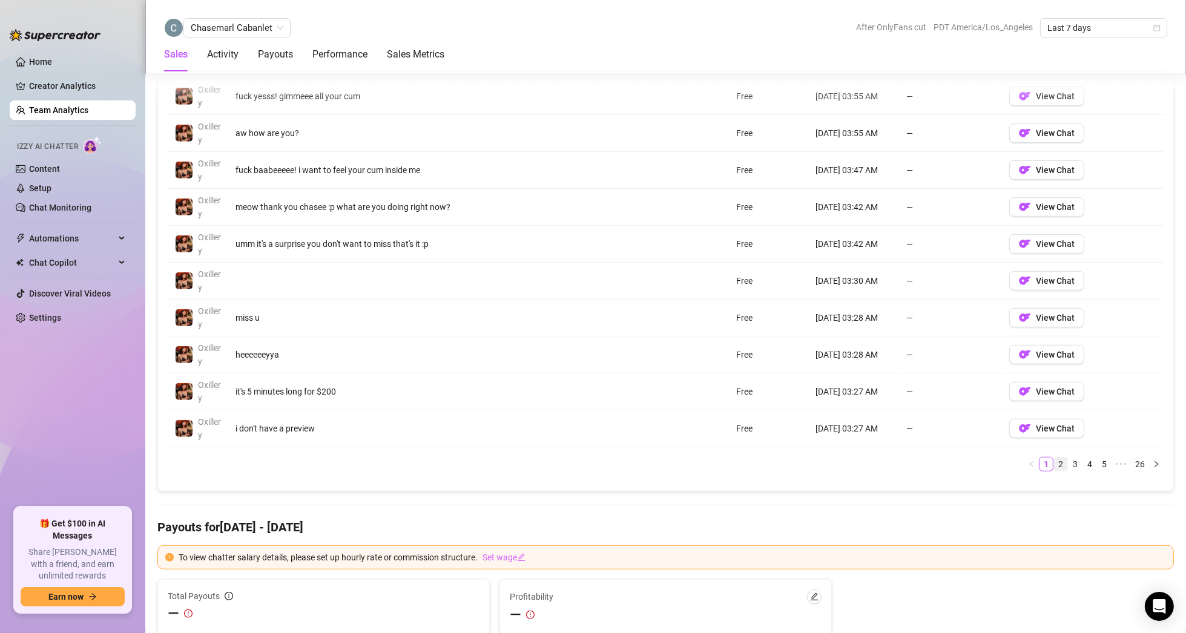
click at [1055, 459] on link "2" at bounding box center [1060, 464] width 13 height 13
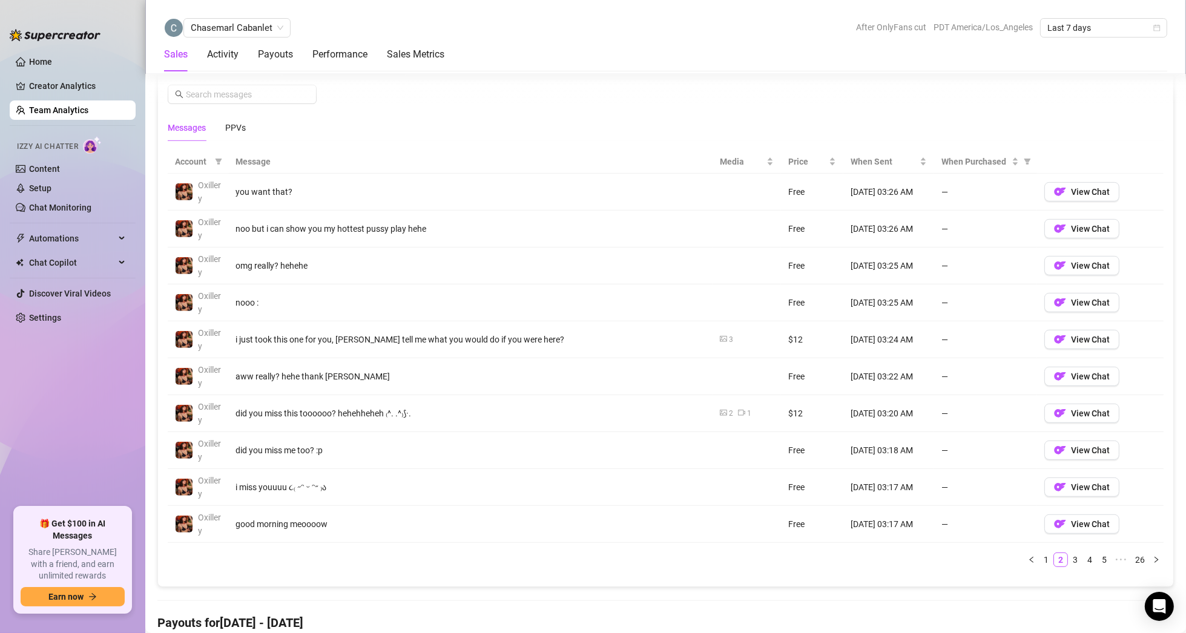
scroll to position [792, 0]
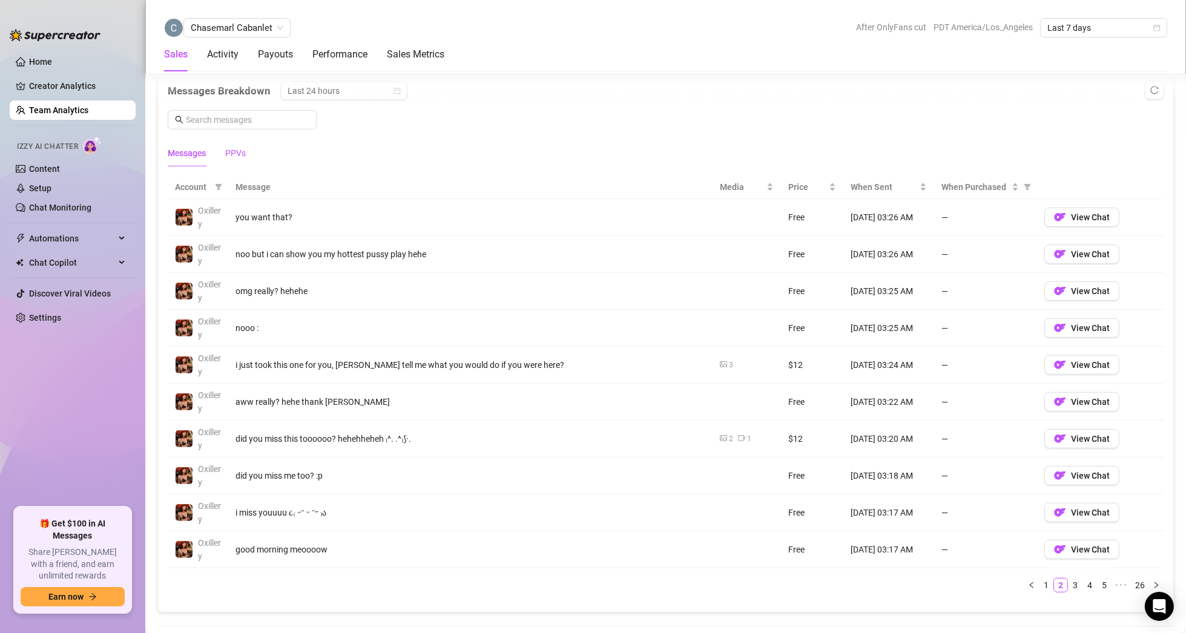
click at [233, 150] on div "PPVs" at bounding box center [235, 153] width 21 height 13
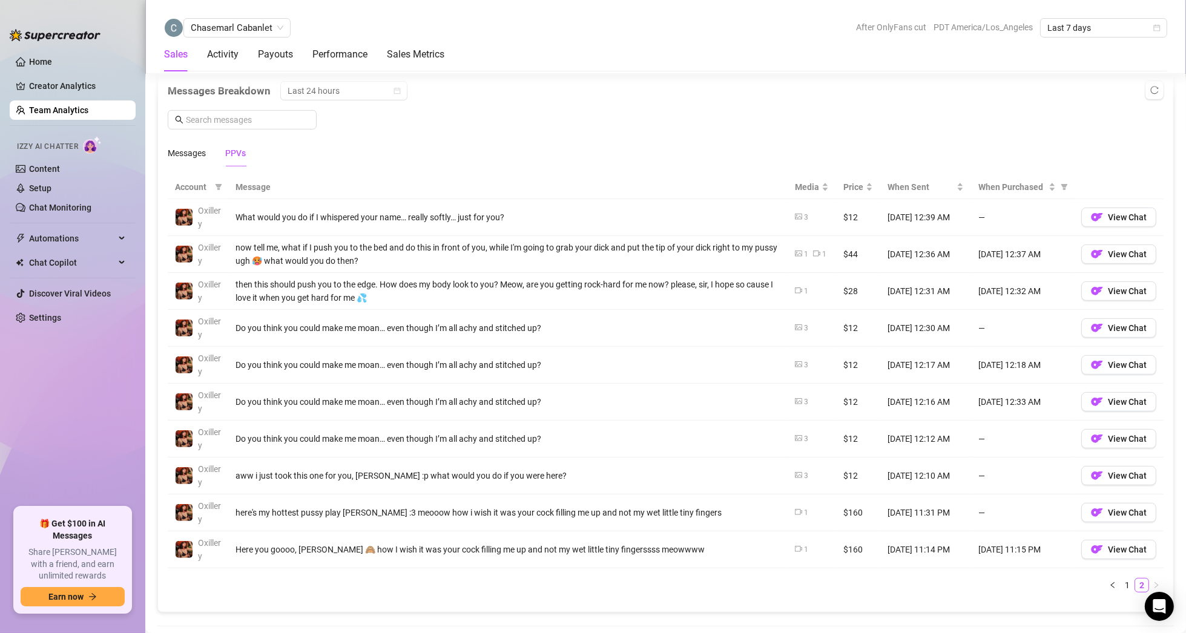
click at [206, 150] on div "Messages PPVs" at bounding box center [207, 153] width 78 height 28
click at [196, 153] on div "Messages" at bounding box center [187, 153] width 38 height 13
